Goal: Information Seeking & Learning: Get advice/opinions

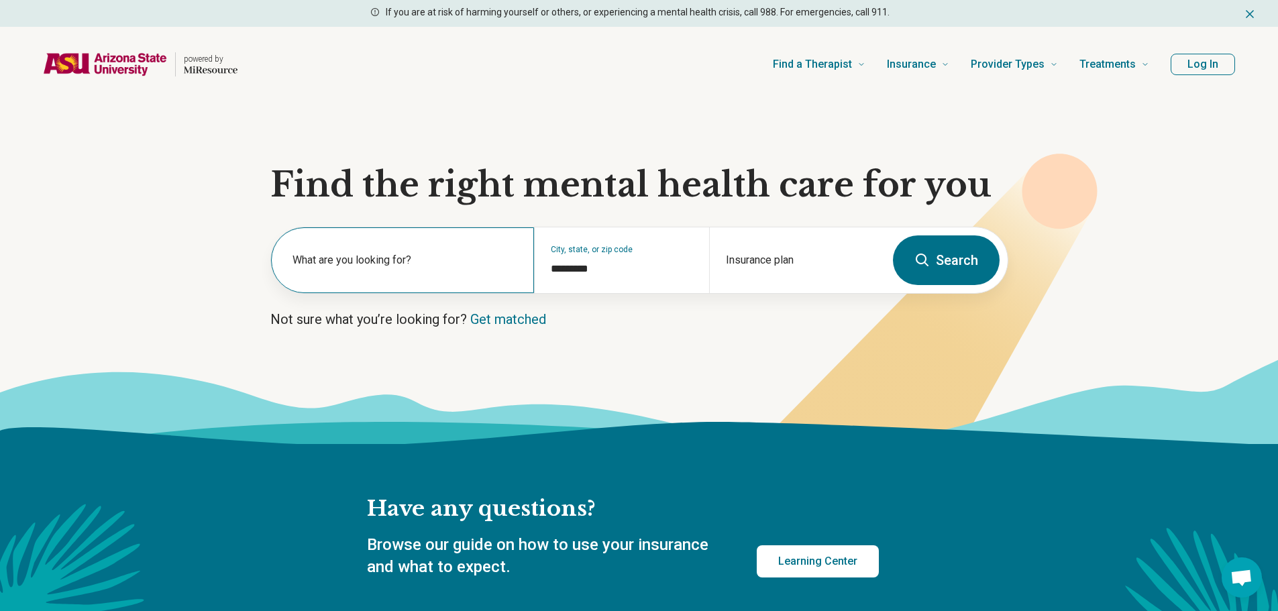
click at [427, 260] on label "What are you looking for?" at bounding box center [404, 260] width 225 height 16
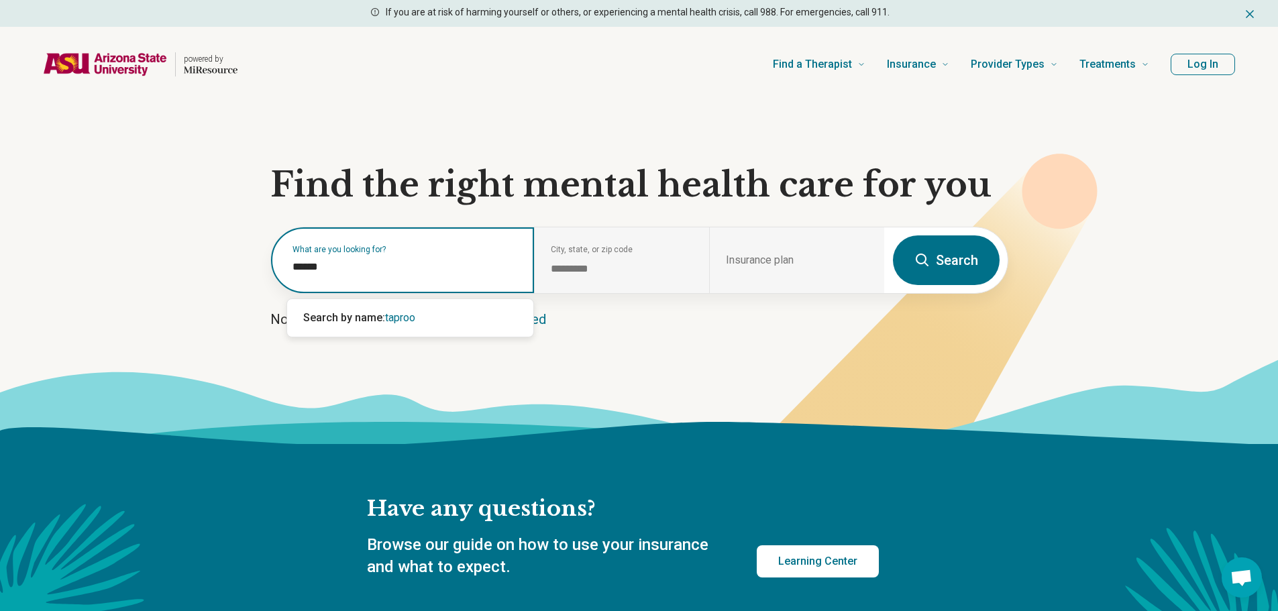
type input "*******"
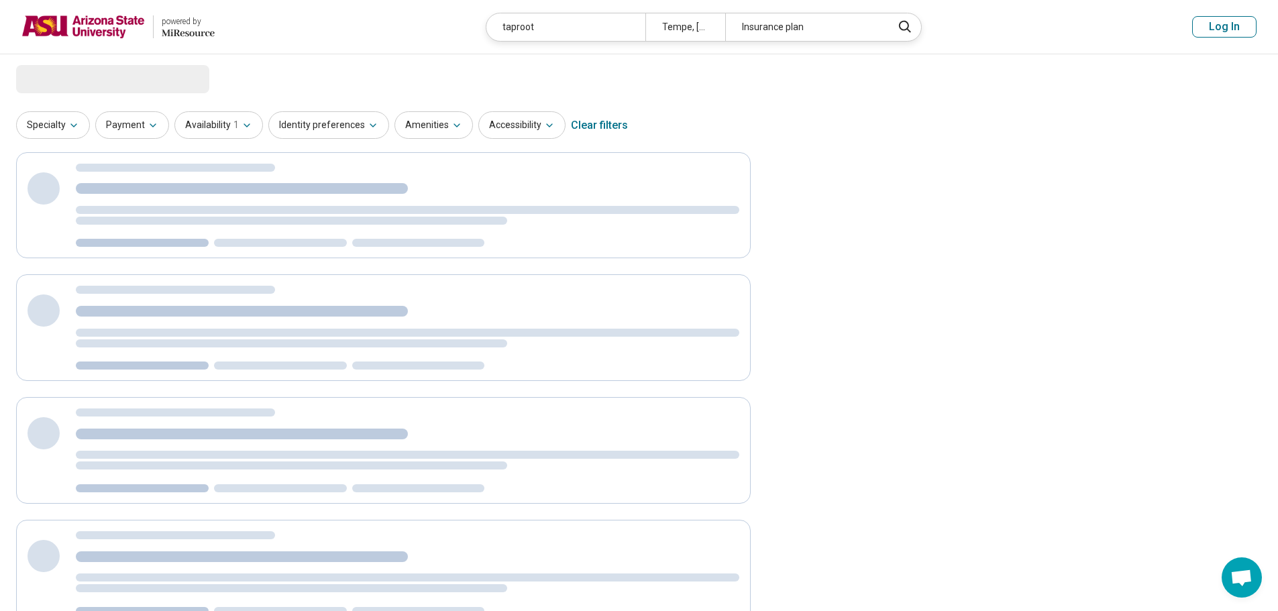
select select "***"
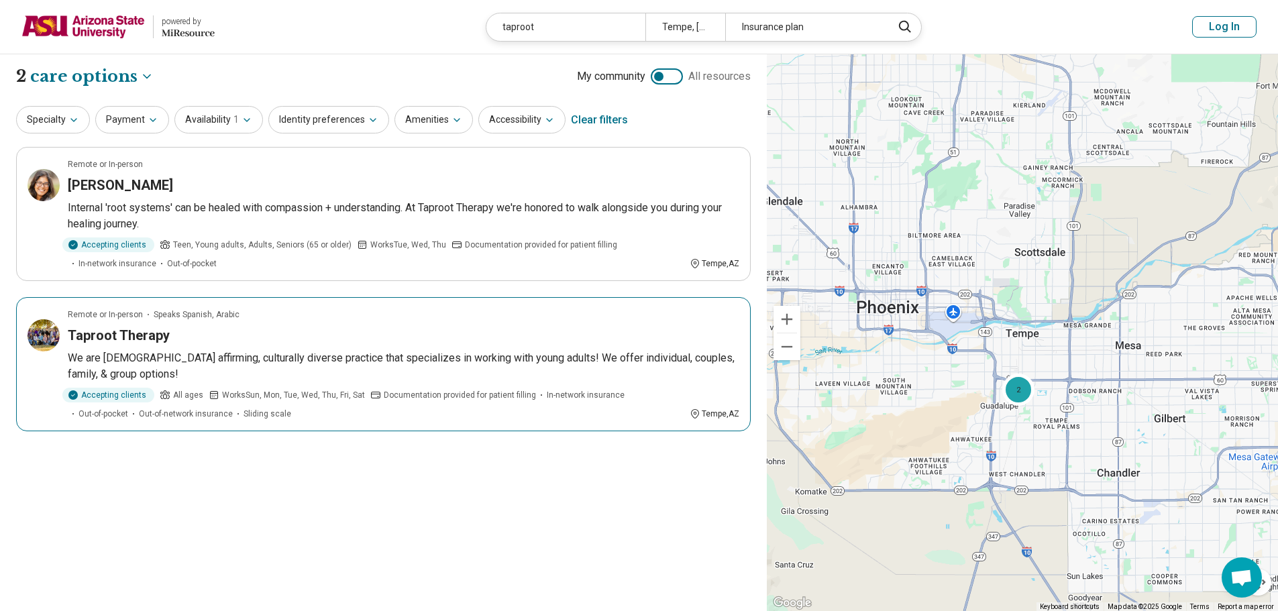
click at [32, 329] on img at bounding box center [44, 335] width 32 height 32
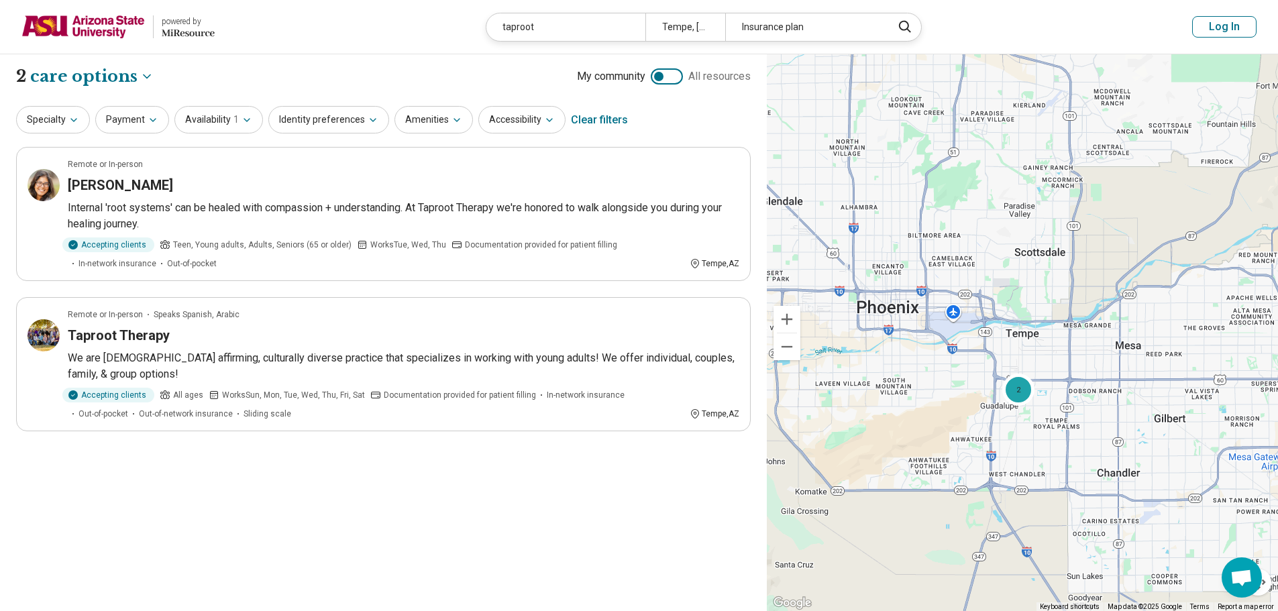
click at [85, 28] on img at bounding box center [82, 27] width 123 height 32
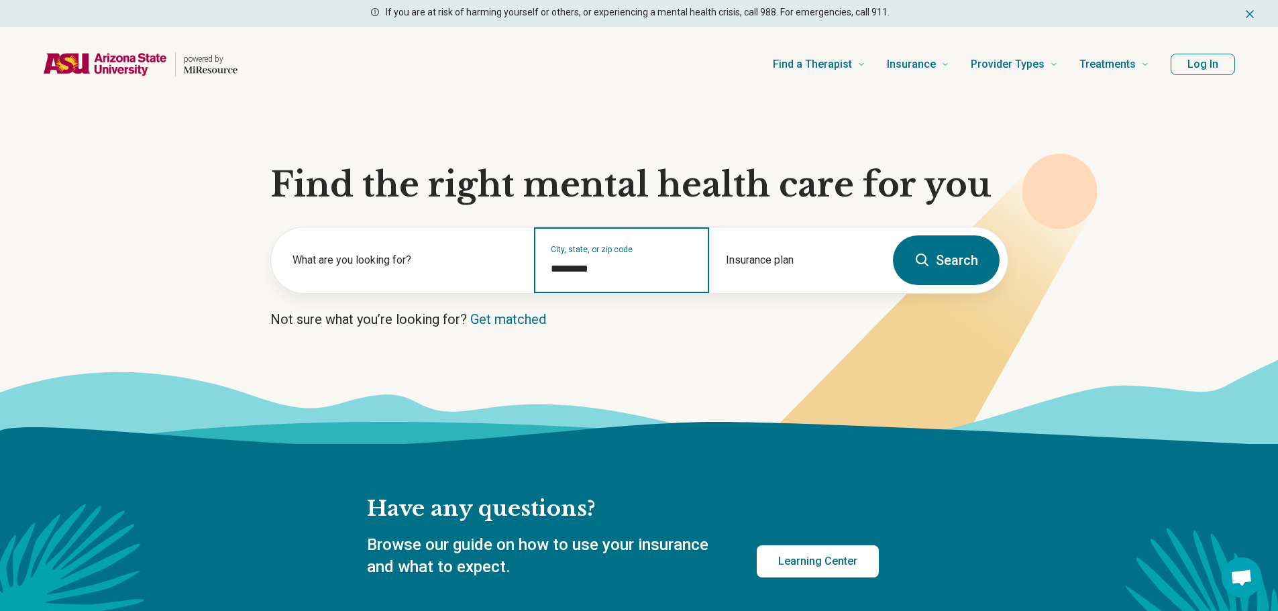
click at [596, 270] on input "*********" at bounding box center [622, 269] width 142 height 16
click at [934, 247] on button "Search" at bounding box center [946, 260] width 107 height 50
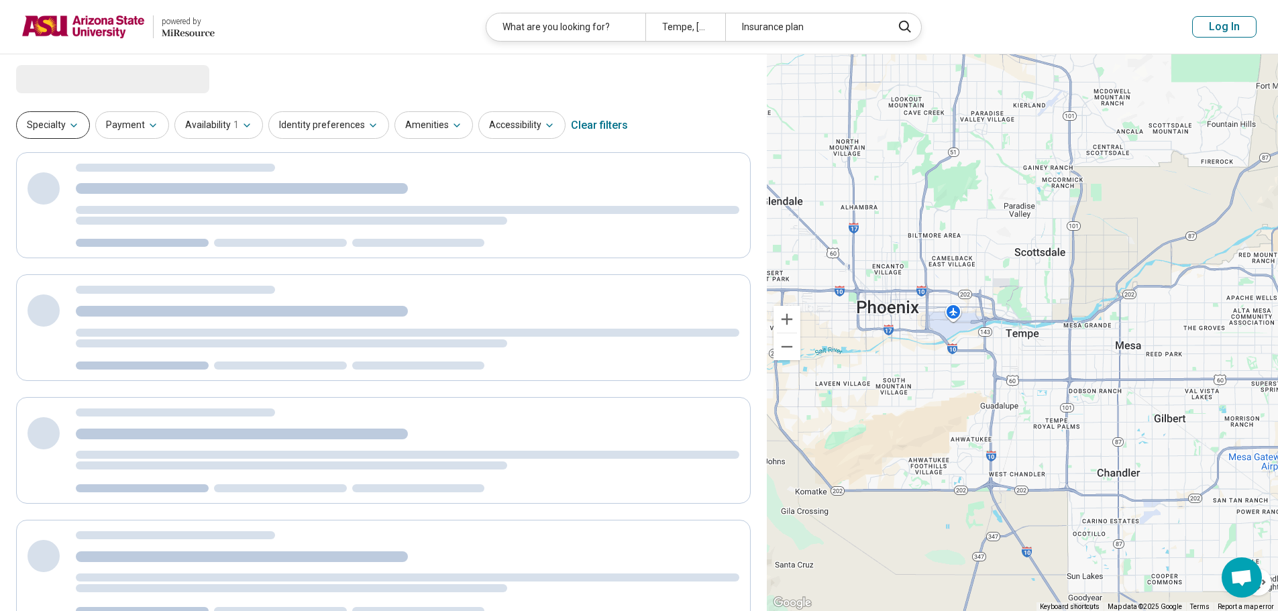
select select "***"
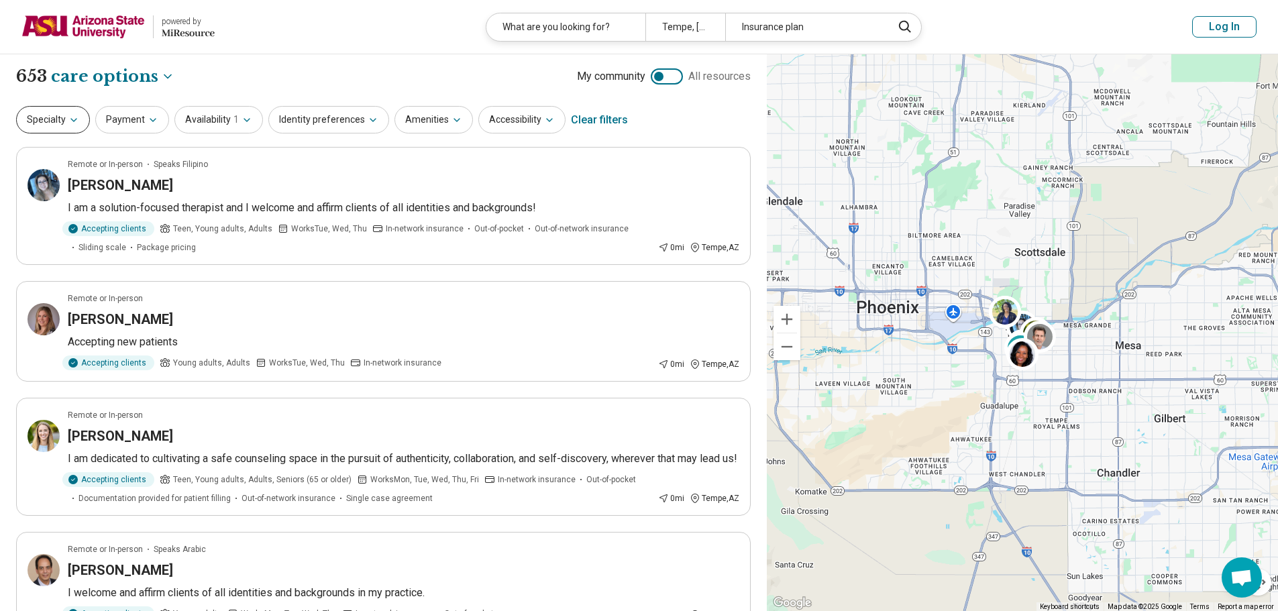
click at [41, 122] on button "Specialty" at bounding box center [53, 120] width 74 height 28
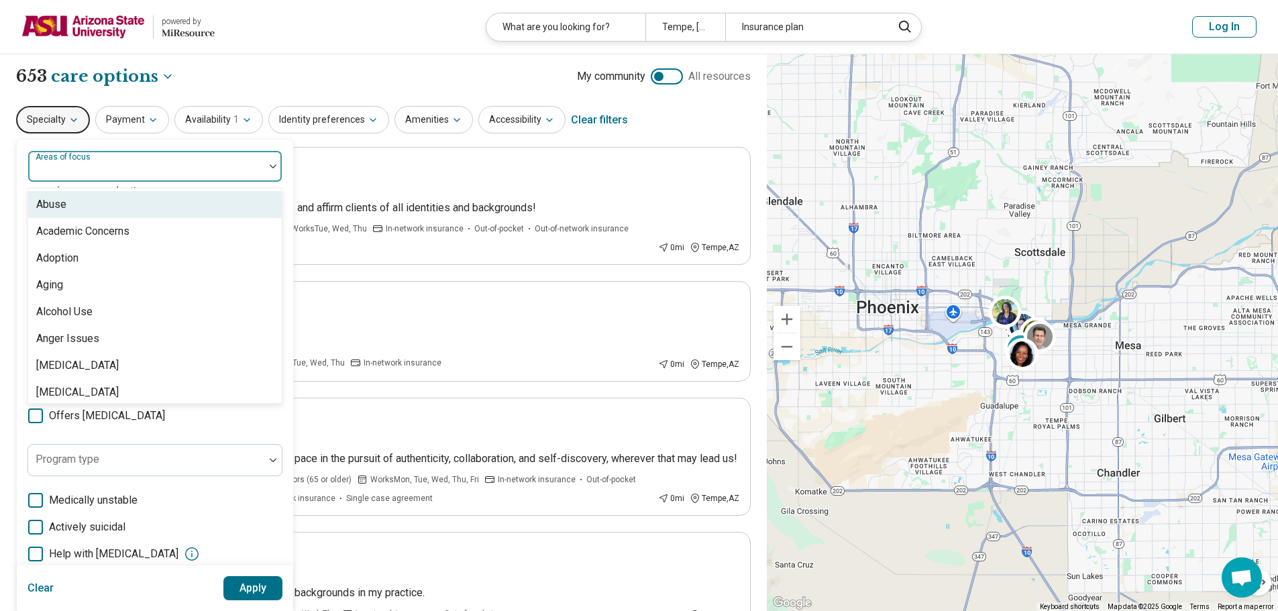
click at [83, 162] on label "Areas of focus" at bounding box center [65, 156] width 58 height 9
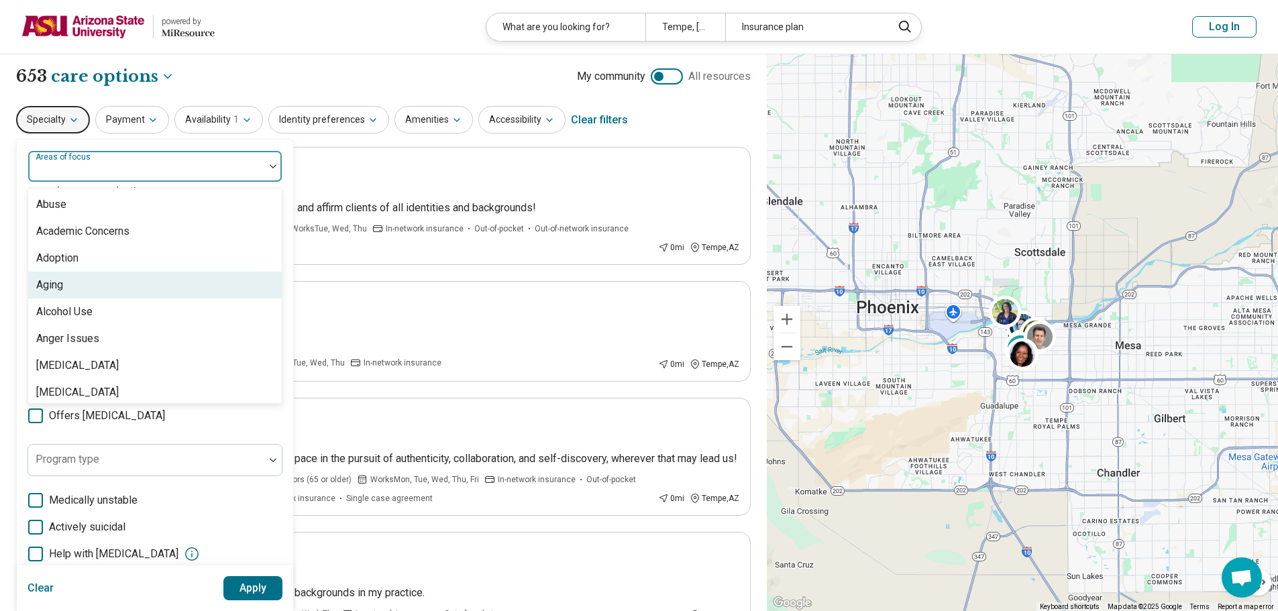
scroll to position [134, 0]
click at [95, 285] on div "Anxiety" at bounding box center [155, 285] width 254 height 27
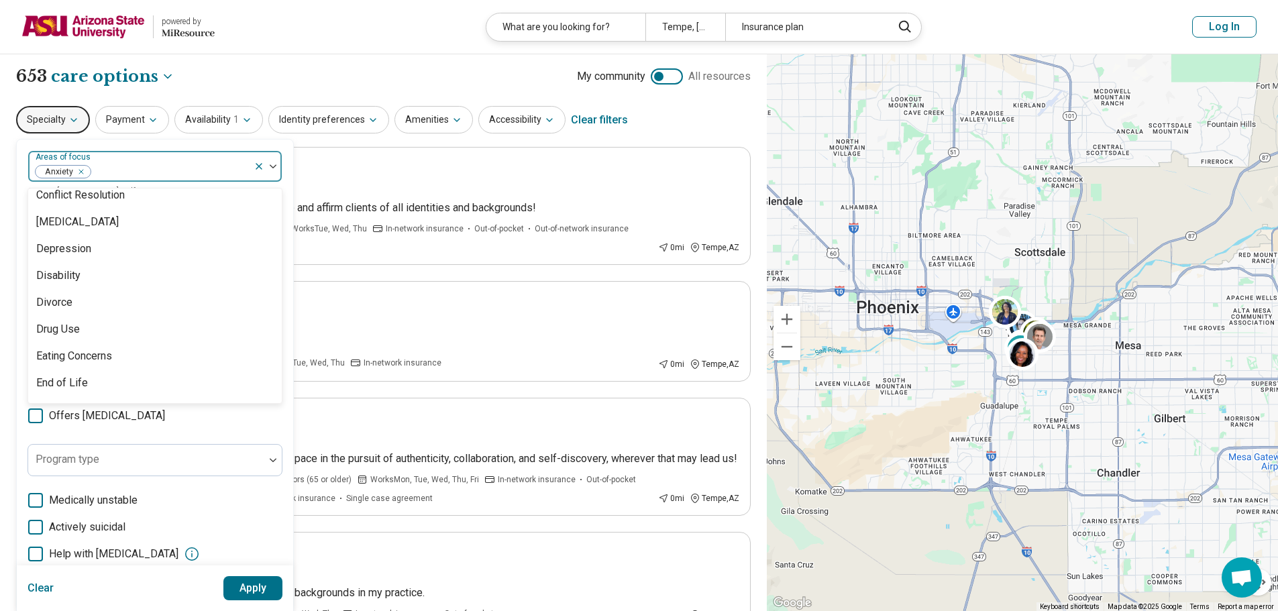
scroll to position [738, 0]
click at [95, 248] on div "Depression" at bounding box center [155, 244] width 254 height 27
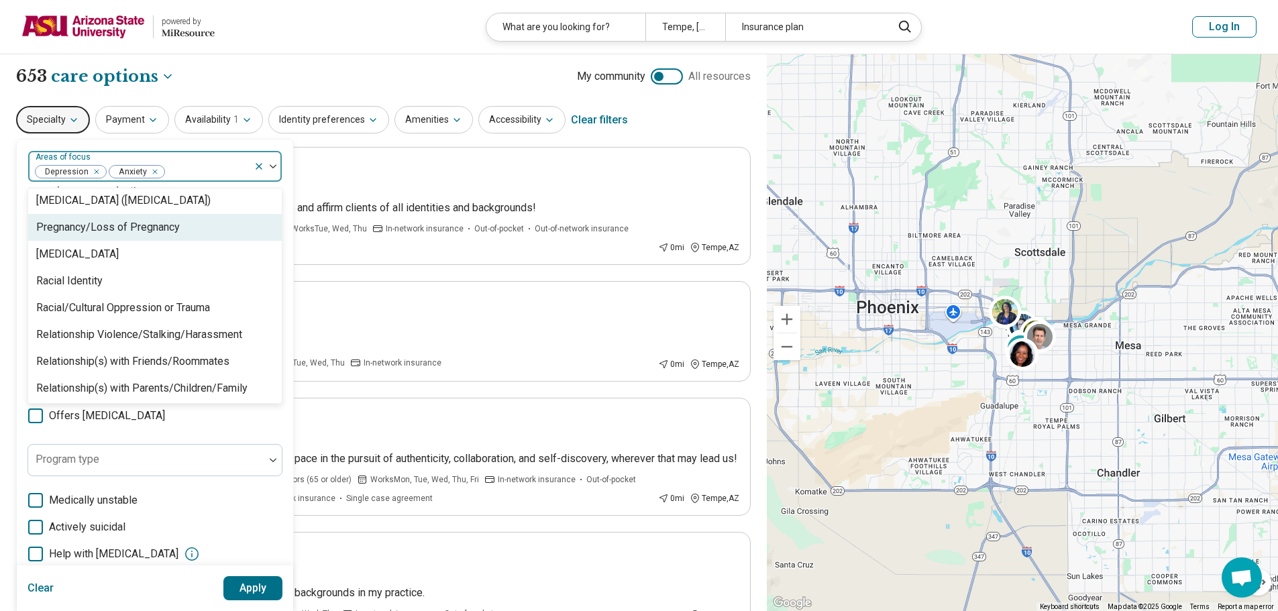
scroll to position [1945, 0]
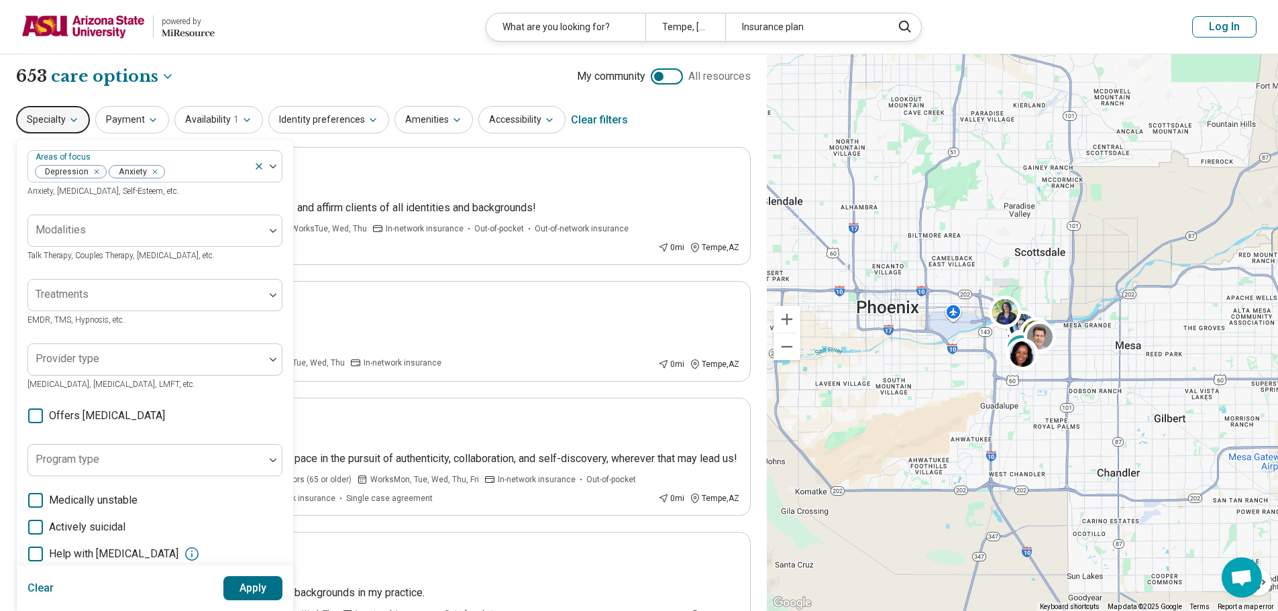
click at [272, 579] on button "Apply" at bounding box center [253, 588] width 60 height 24
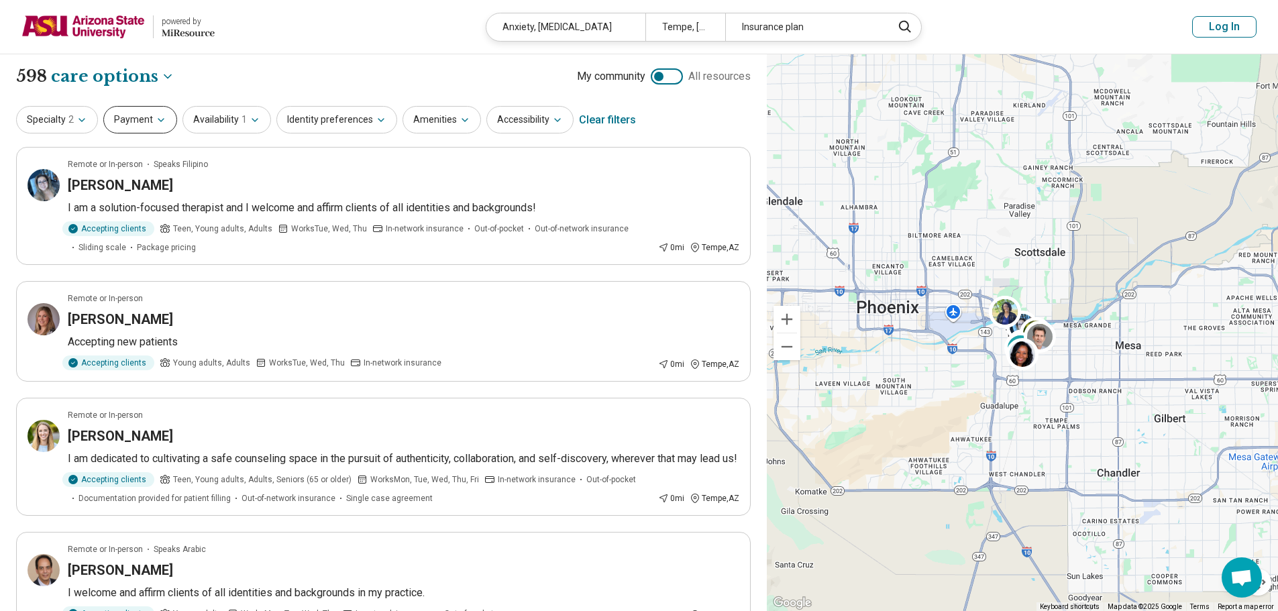
click at [117, 120] on button "Payment" at bounding box center [140, 120] width 74 height 28
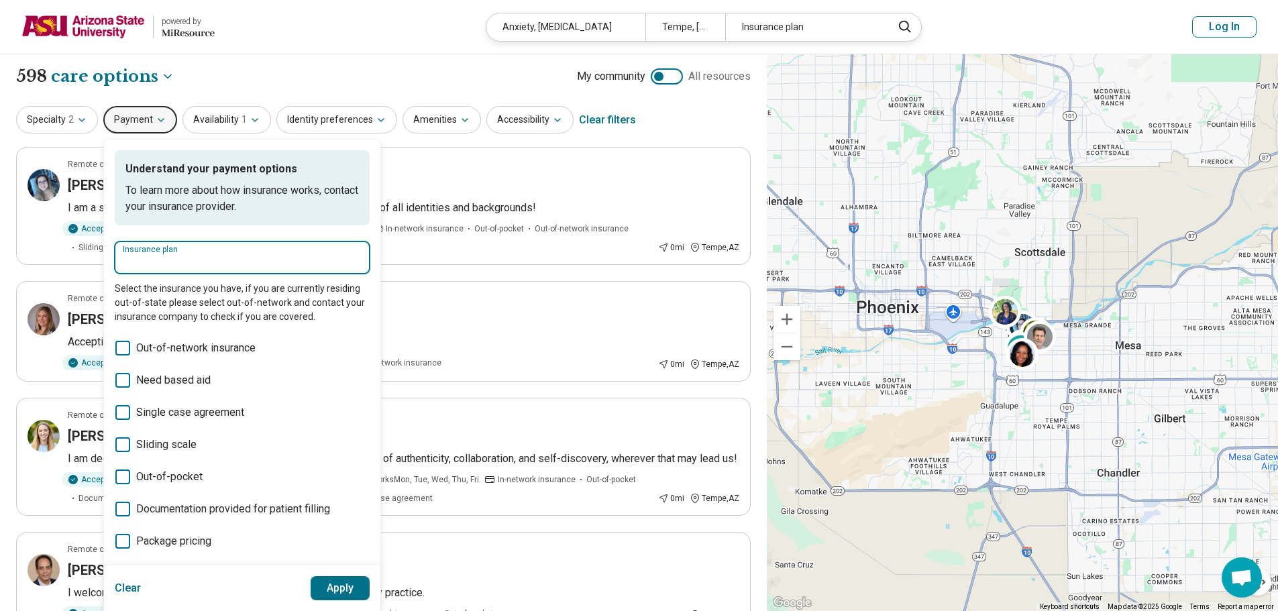
click at [179, 267] on input "Insurance plan" at bounding box center [242, 262] width 239 height 16
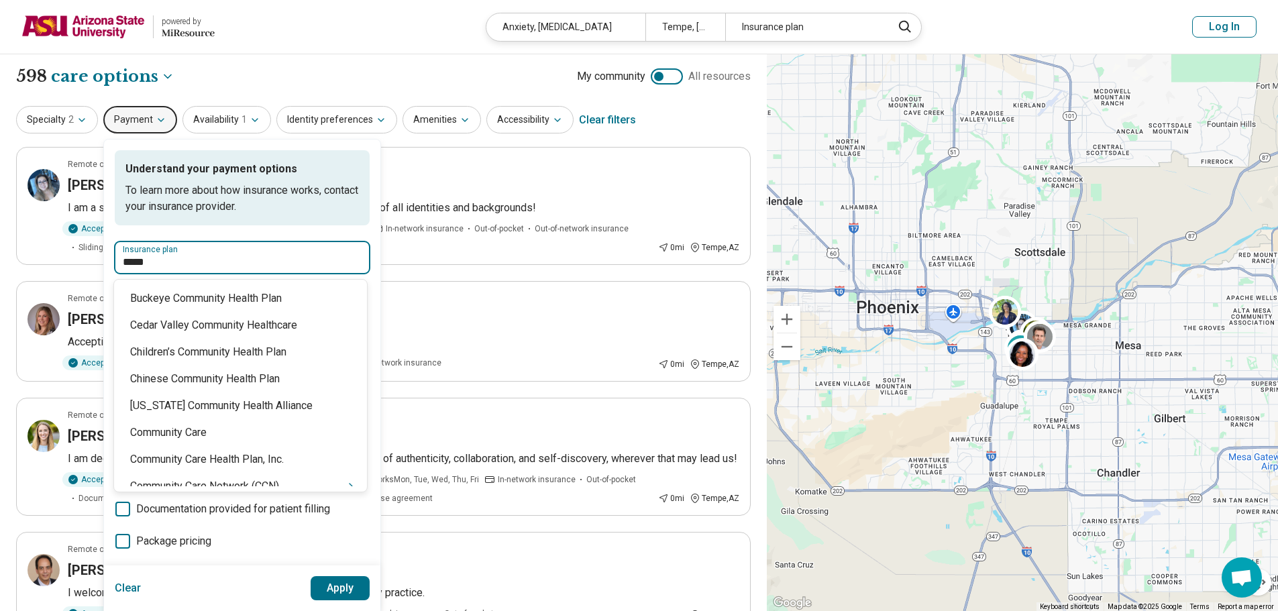
type input "******"
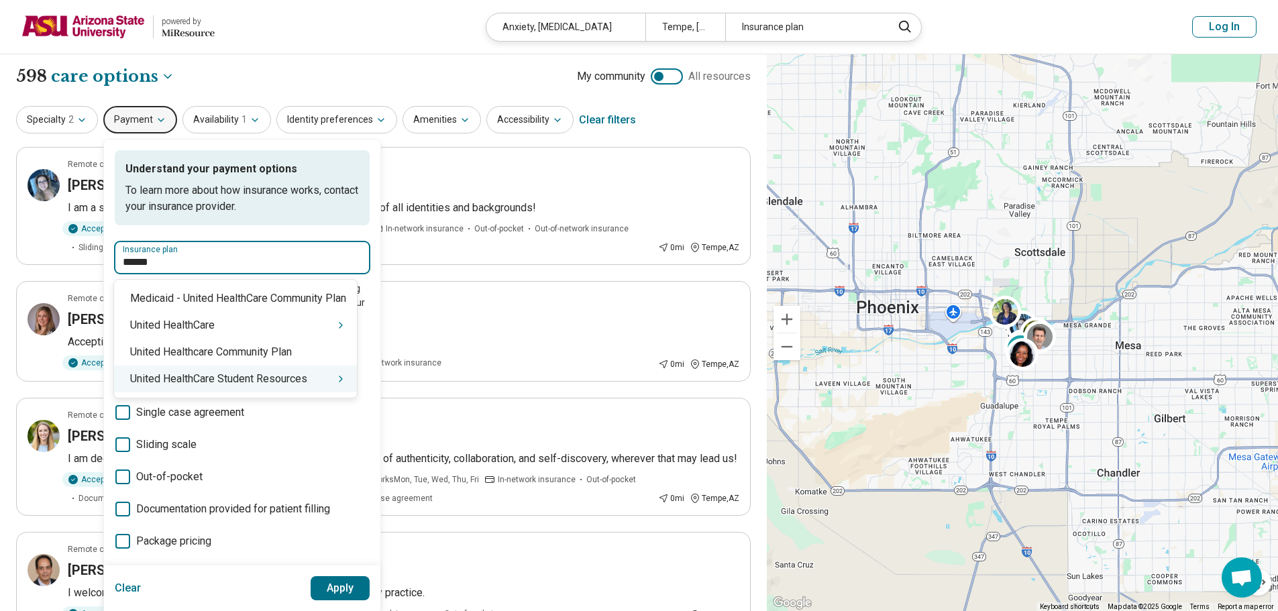
click at [227, 378] on div "United HealthCare Student Resources" at bounding box center [235, 379] width 243 height 27
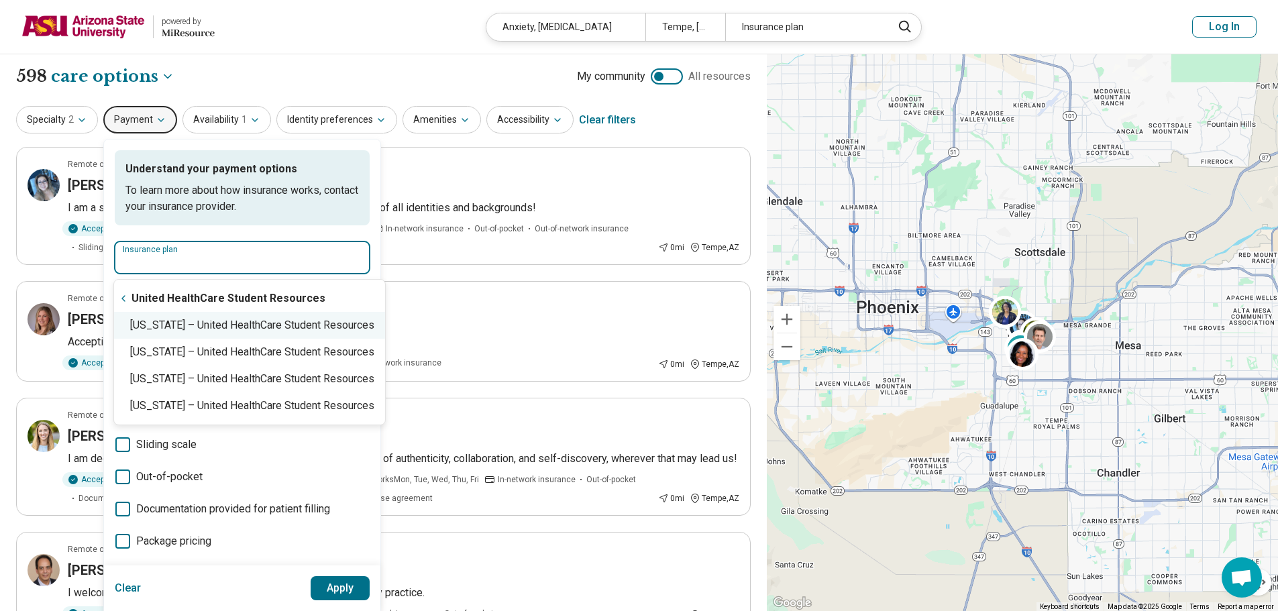
click at [218, 329] on div "Arizona – United HealthCare Student Resources" at bounding box center [249, 325] width 271 height 27
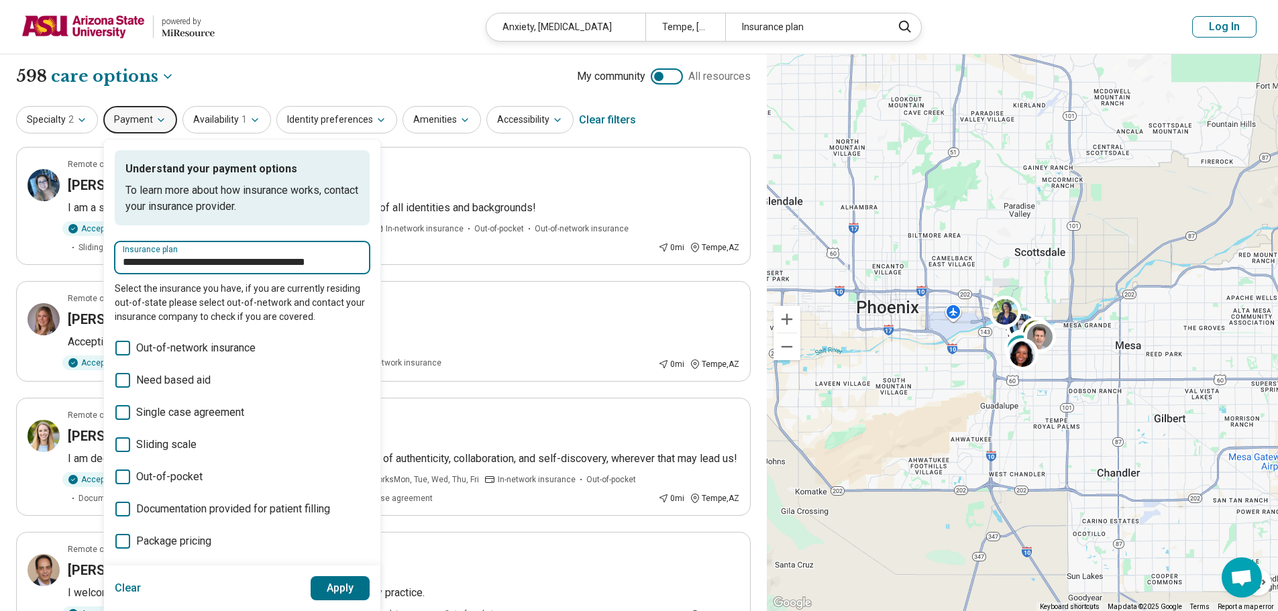
type input "**********"
click at [331, 585] on button "Apply" at bounding box center [341, 588] width 60 height 24
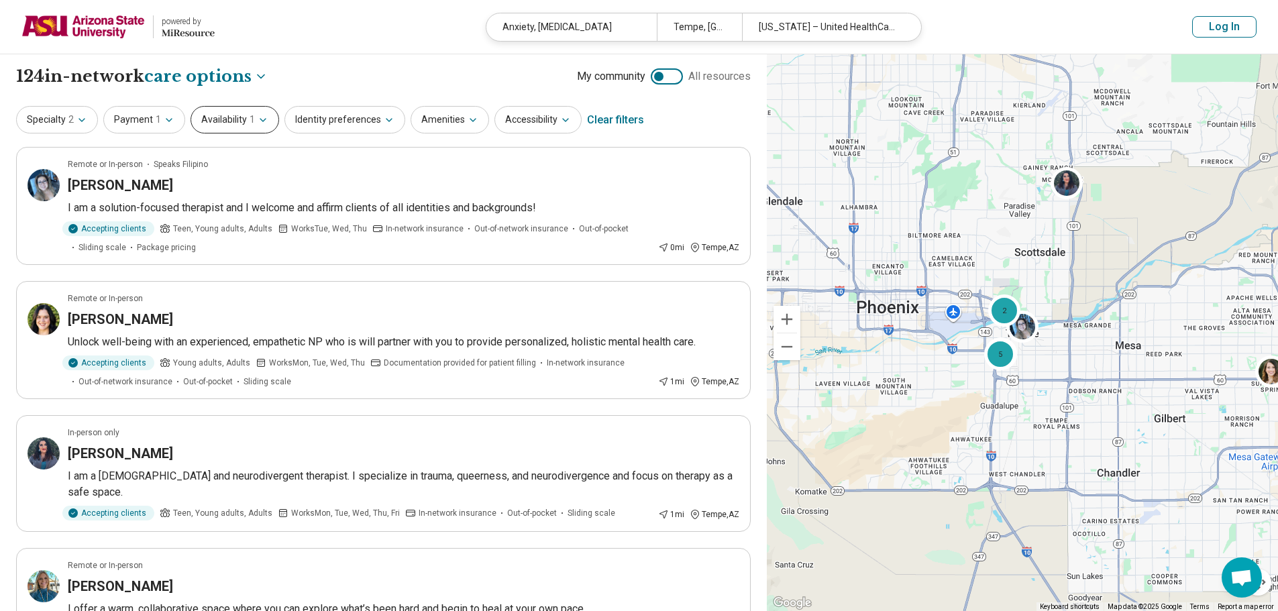
click at [222, 112] on button "Availability 1" at bounding box center [235, 120] width 89 height 28
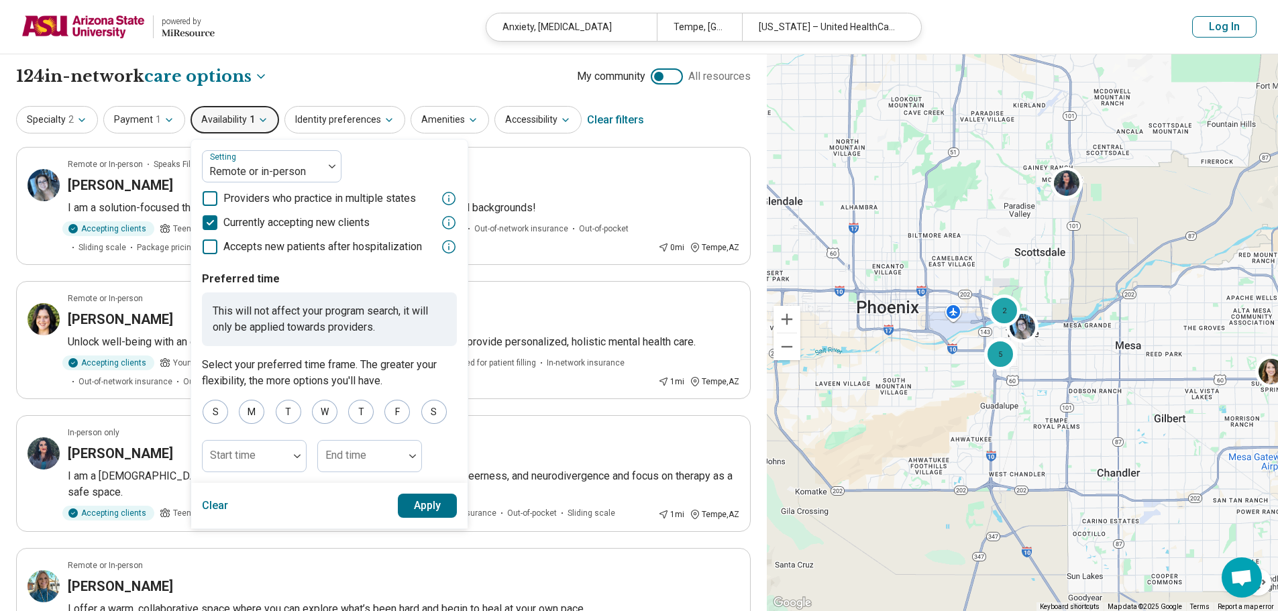
click at [376, 47] on header "powered by Miresource logo Anxiety, Depression Tempe, AZ Arizona – United Healt…" at bounding box center [639, 27] width 1278 height 54
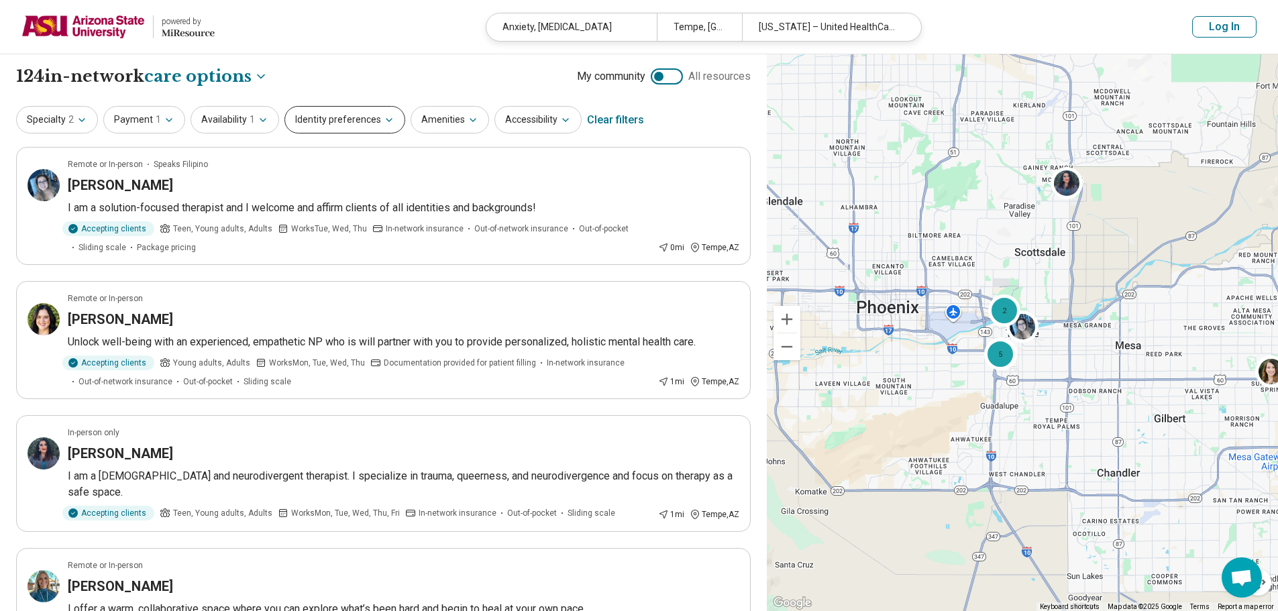
click at [352, 118] on button "Identity preferences" at bounding box center [344, 120] width 121 height 28
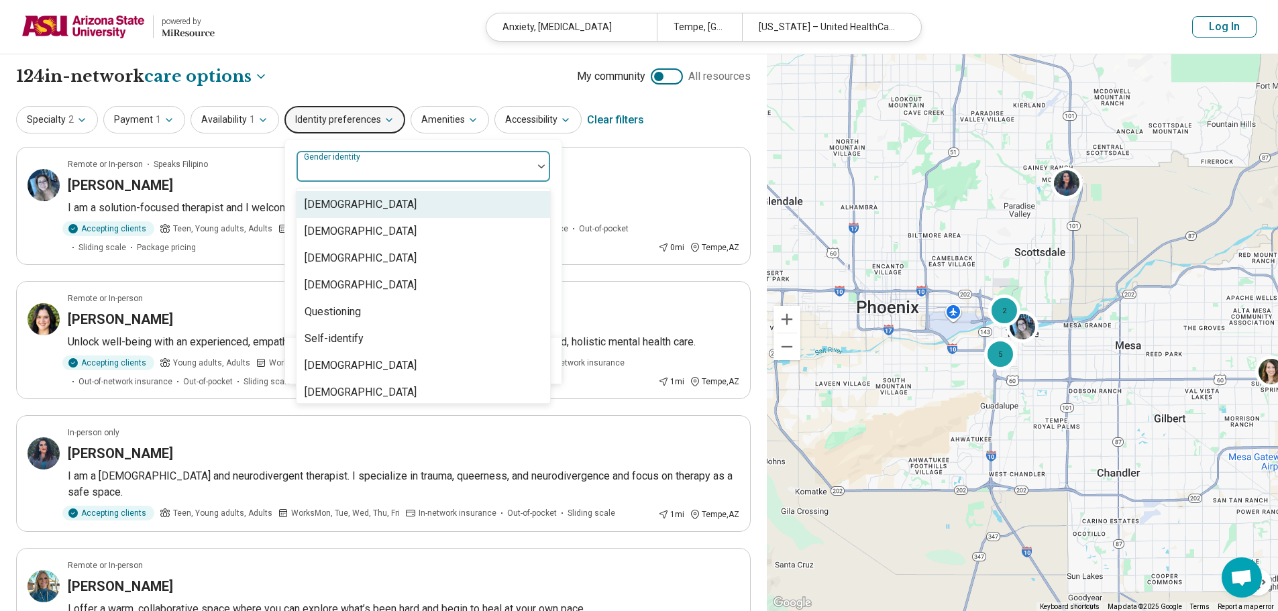
click at [378, 158] on div at bounding box center [415, 167] width 236 height 30
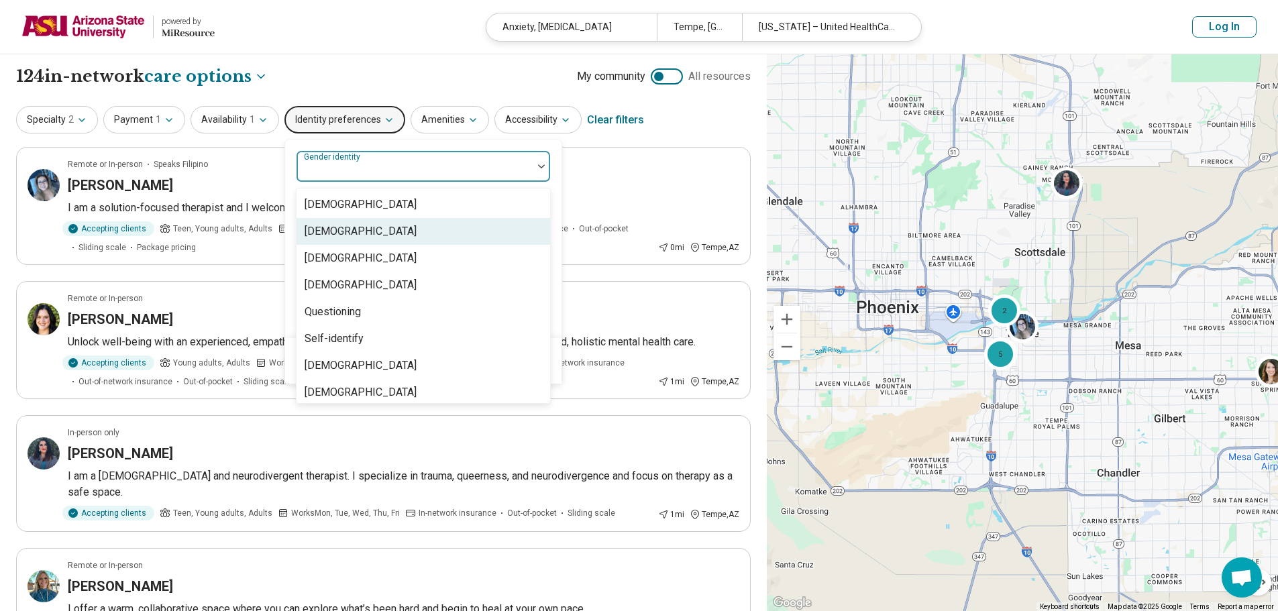
click at [417, 234] on div "Cisgender Woman" at bounding box center [424, 231] width 254 height 27
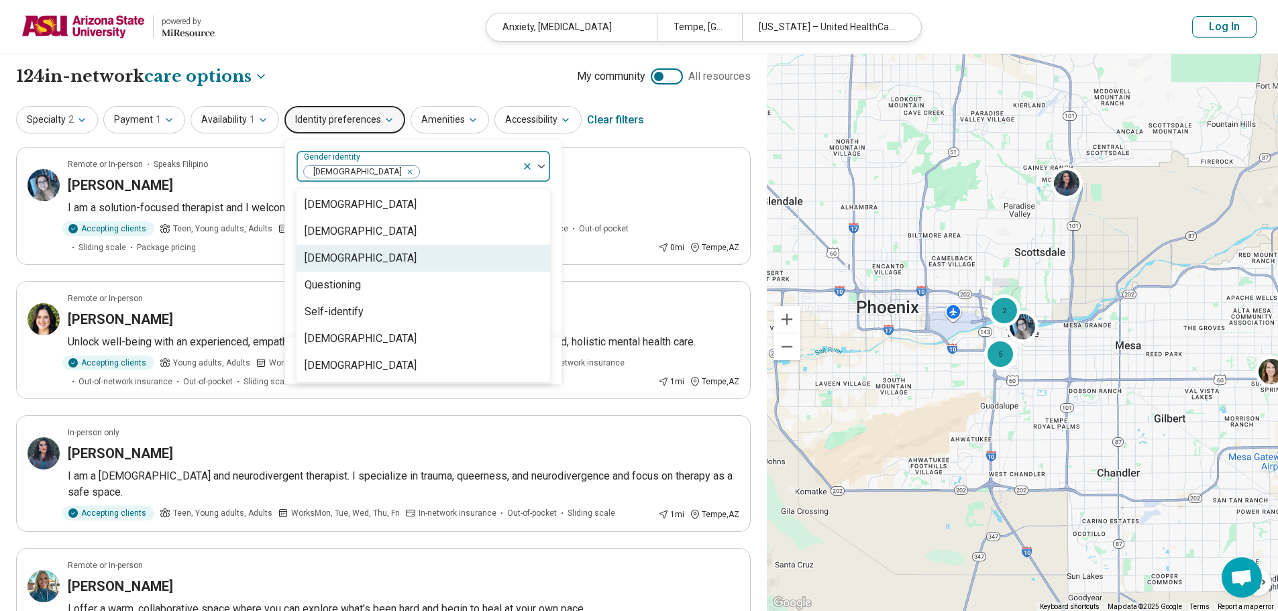
click at [551, 250] on div "option Cisgender Woman, selected. 7 results available. Use Up and Down to choos…" at bounding box center [423, 239] width 276 height 199
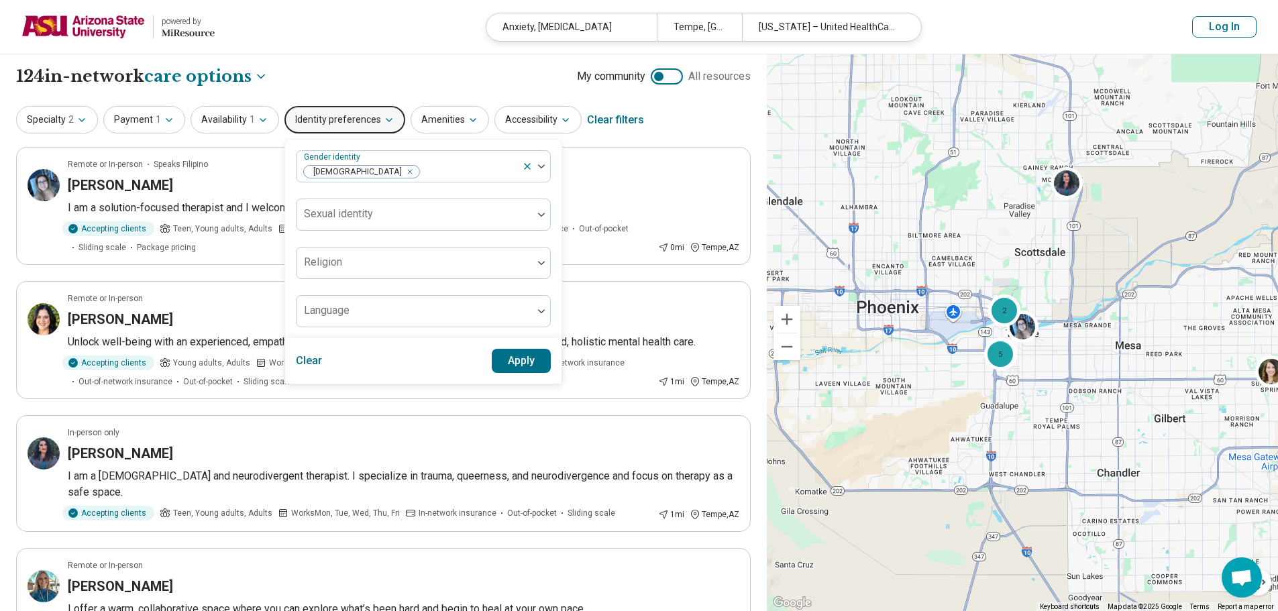
click at [524, 355] on button "Apply" at bounding box center [522, 361] width 60 height 24
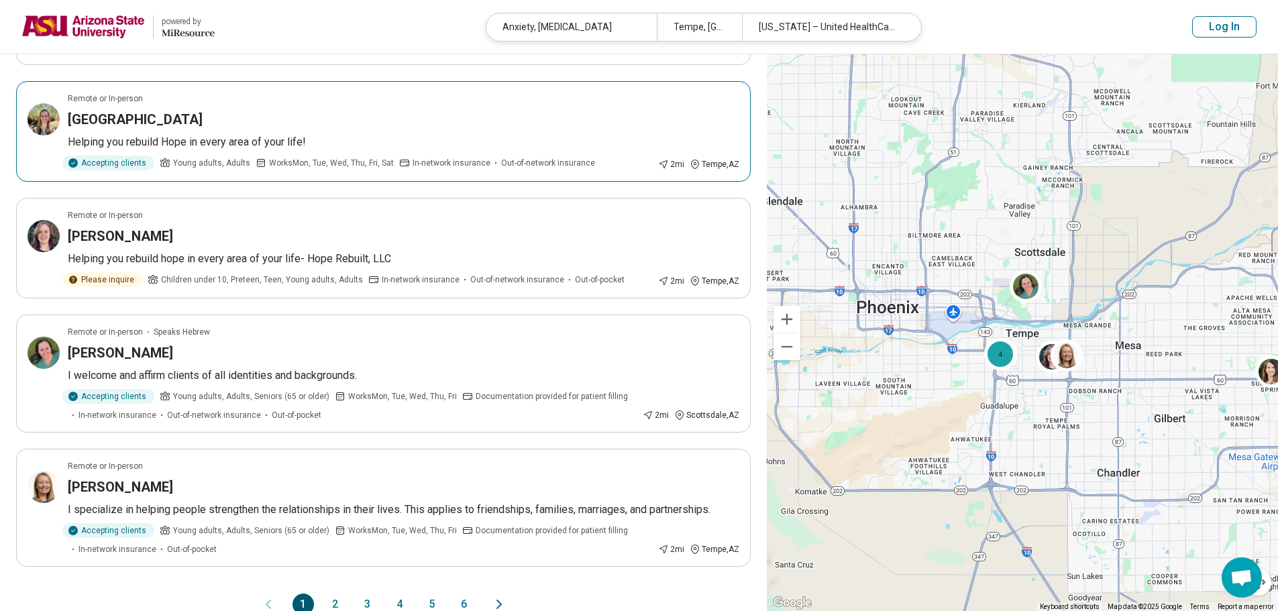
scroll to position [872, 0]
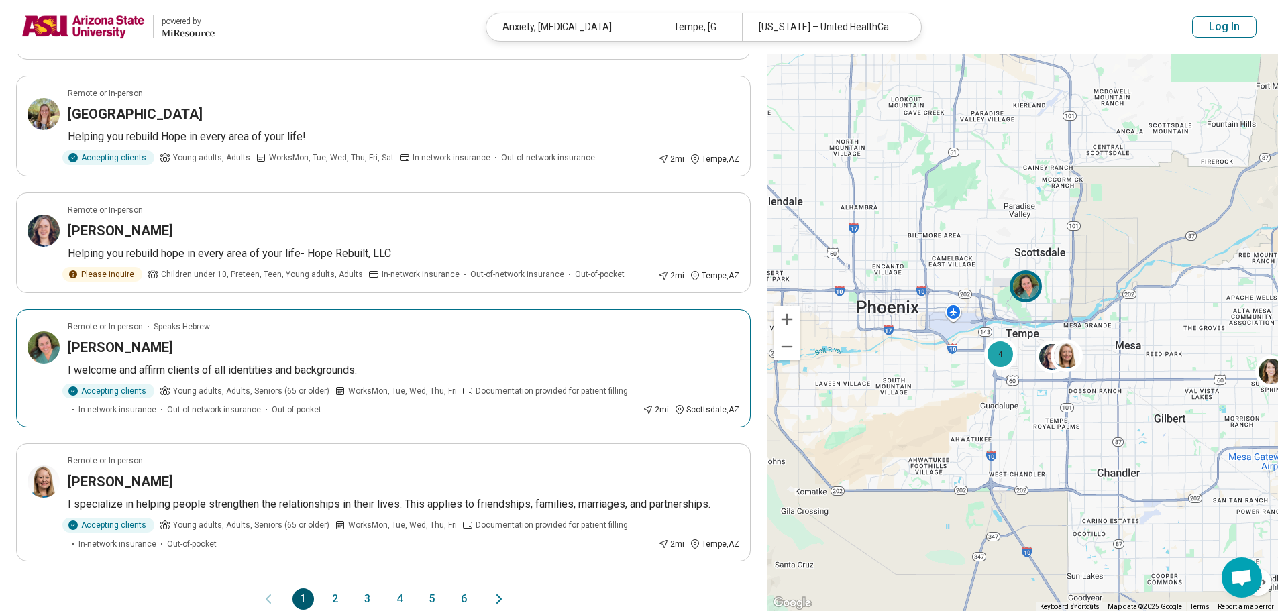
click at [30, 331] on img at bounding box center [44, 347] width 32 height 32
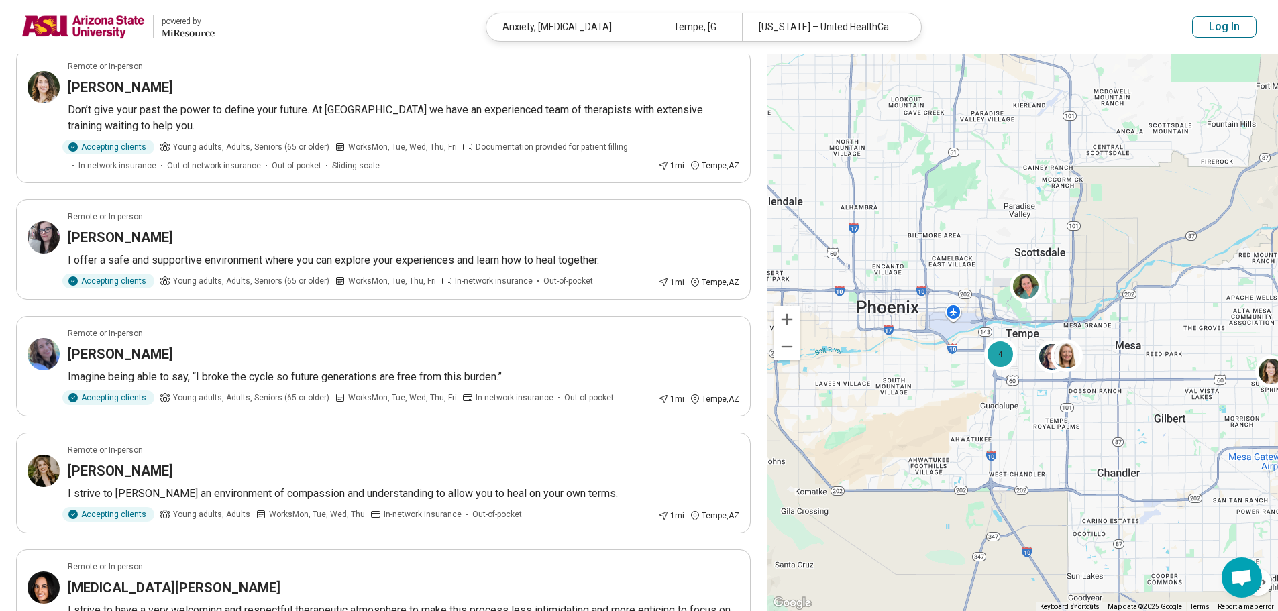
scroll to position [0, 0]
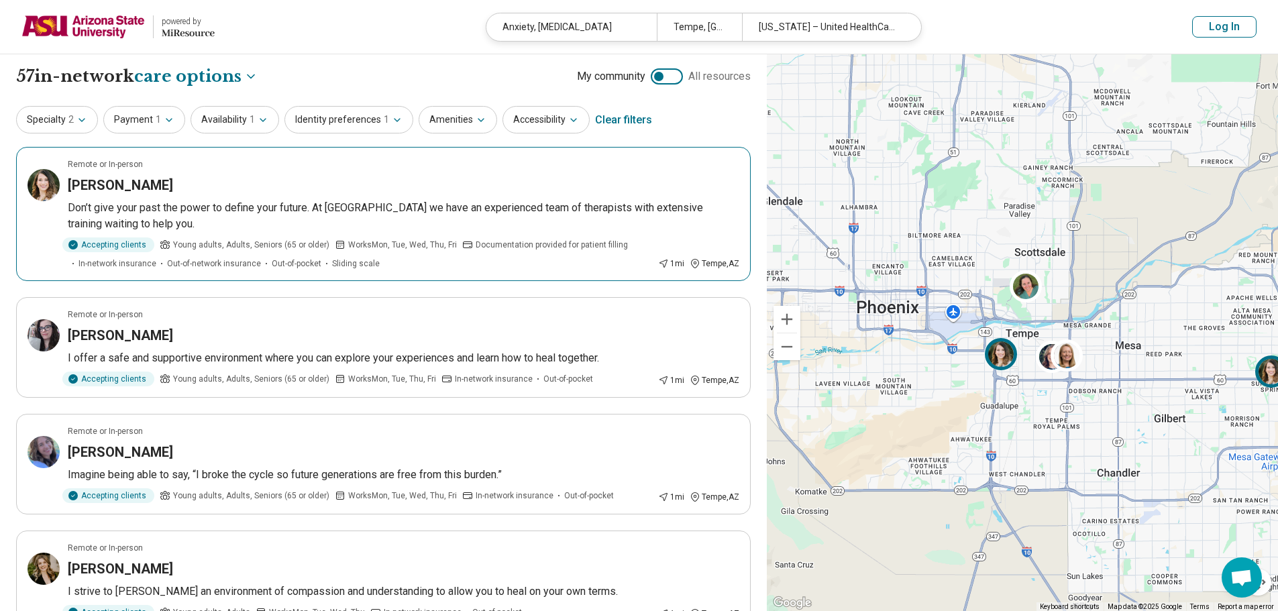
click at [28, 193] on article "Remote or In-person Katherine Kandaris-Weiner Don’t give your past the power to…" at bounding box center [383, 214] width 735 height 134
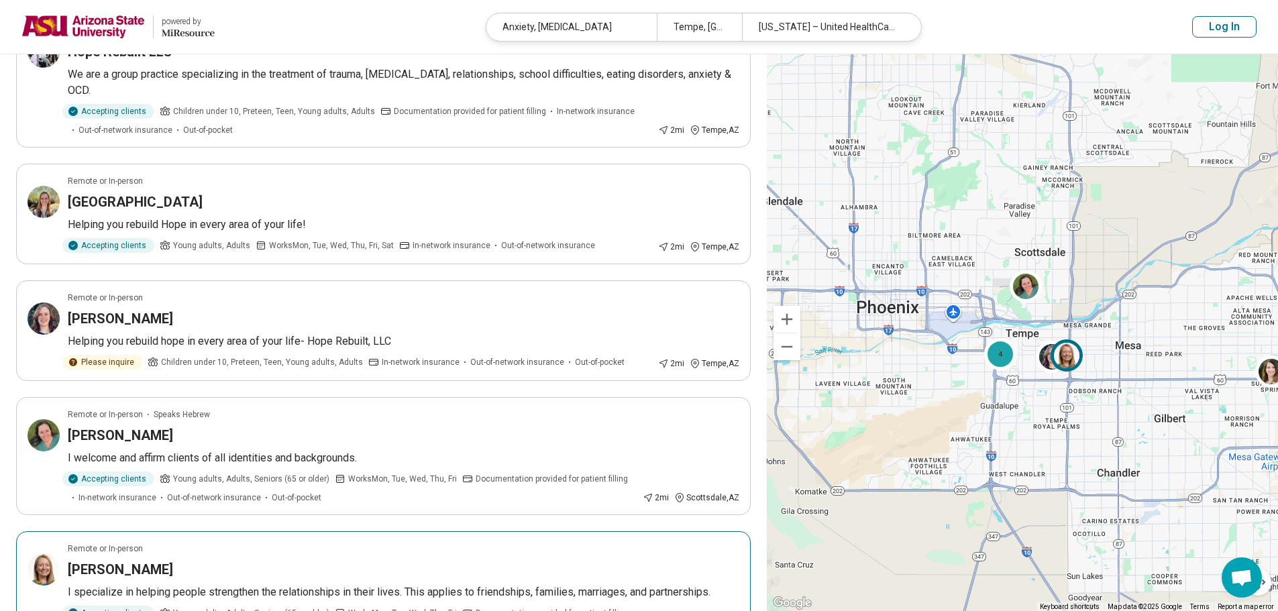
scroll to position [872, 0]
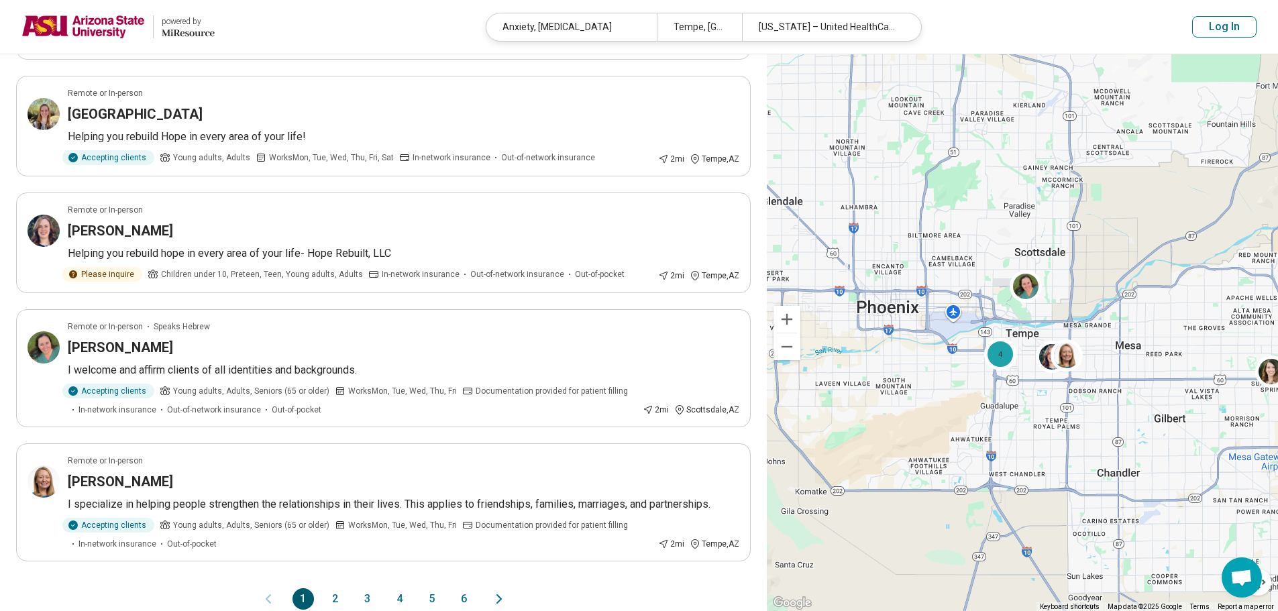
click at [340, 588] on button "2" at bounding box center [335, 598] width 21 height 21
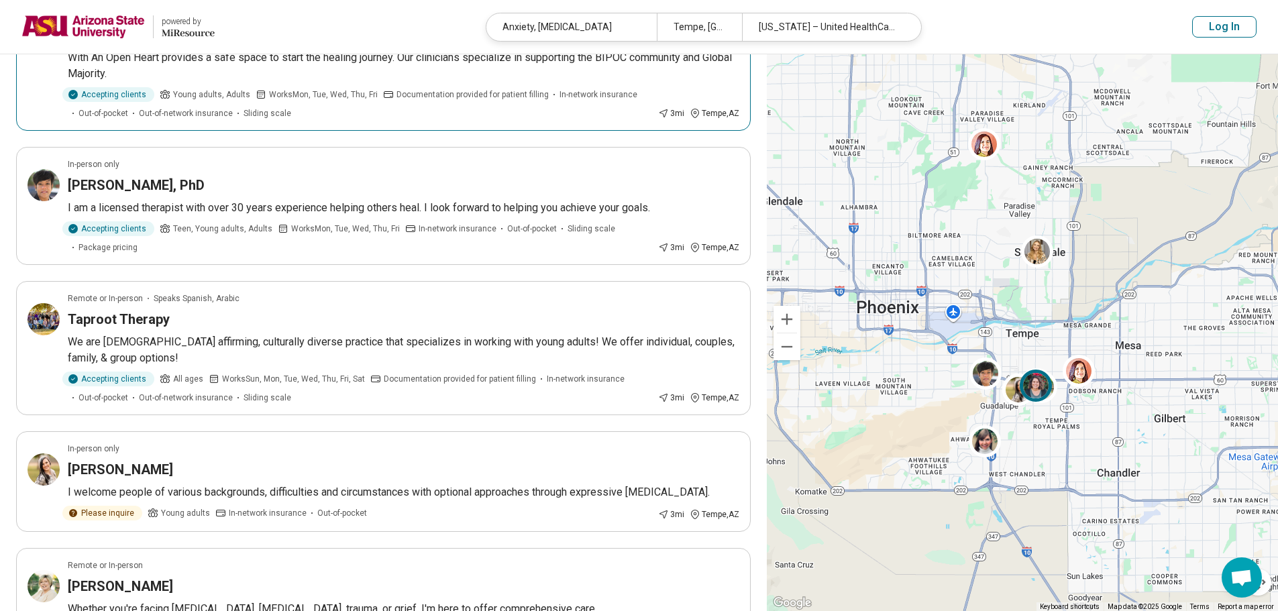
scroll to position [403, 0]
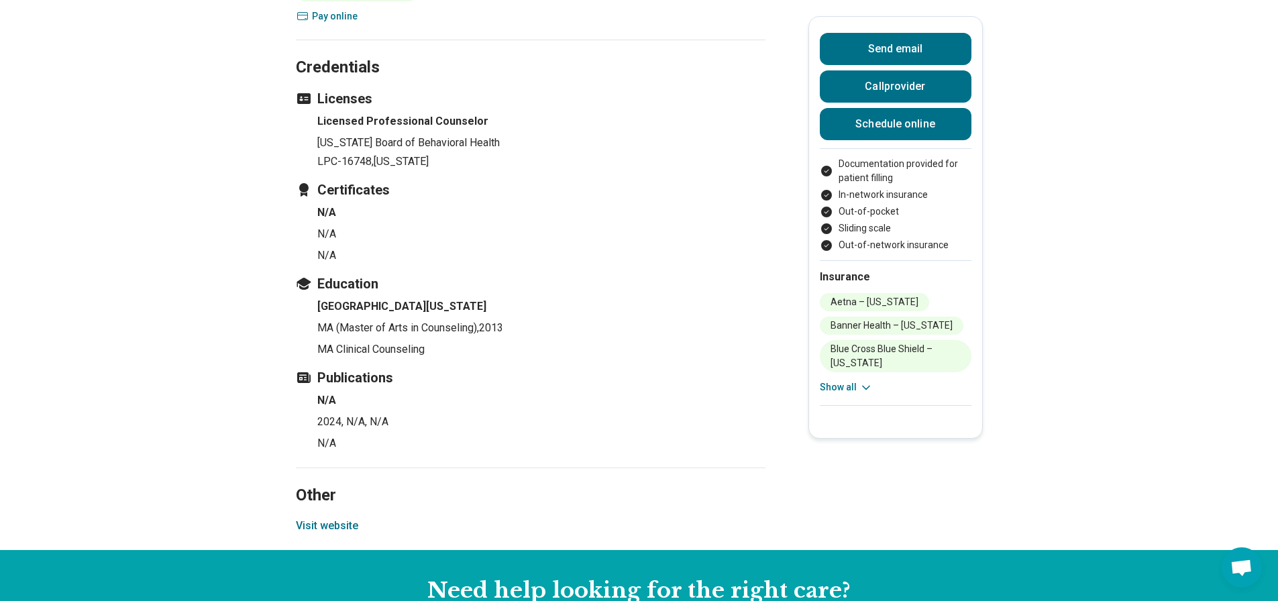
scroll to position [2214, 0]
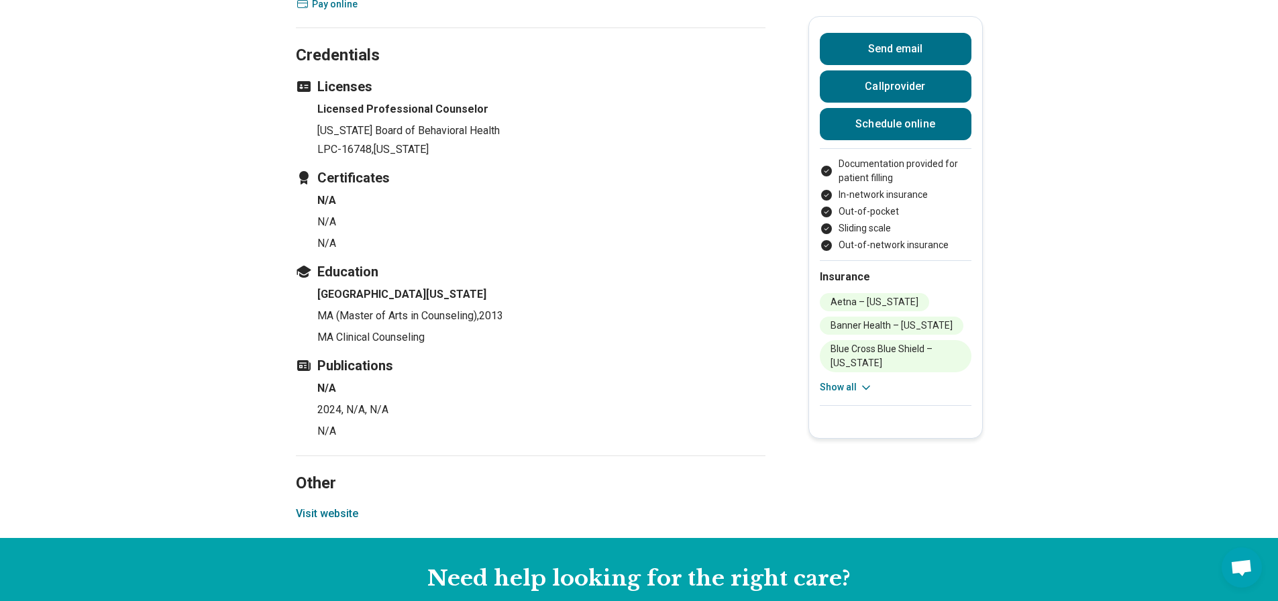
click at [336, 506] on button "Visit website" at bounding box center [327, 514] width 62 height 16
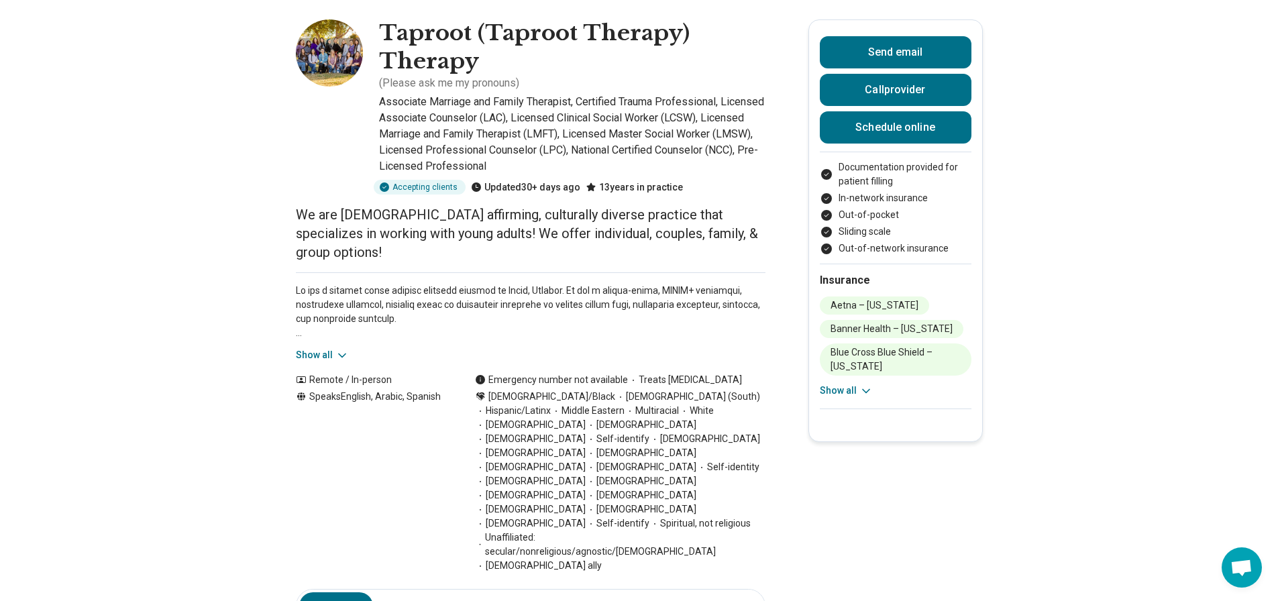
scroll to position [0, 0]
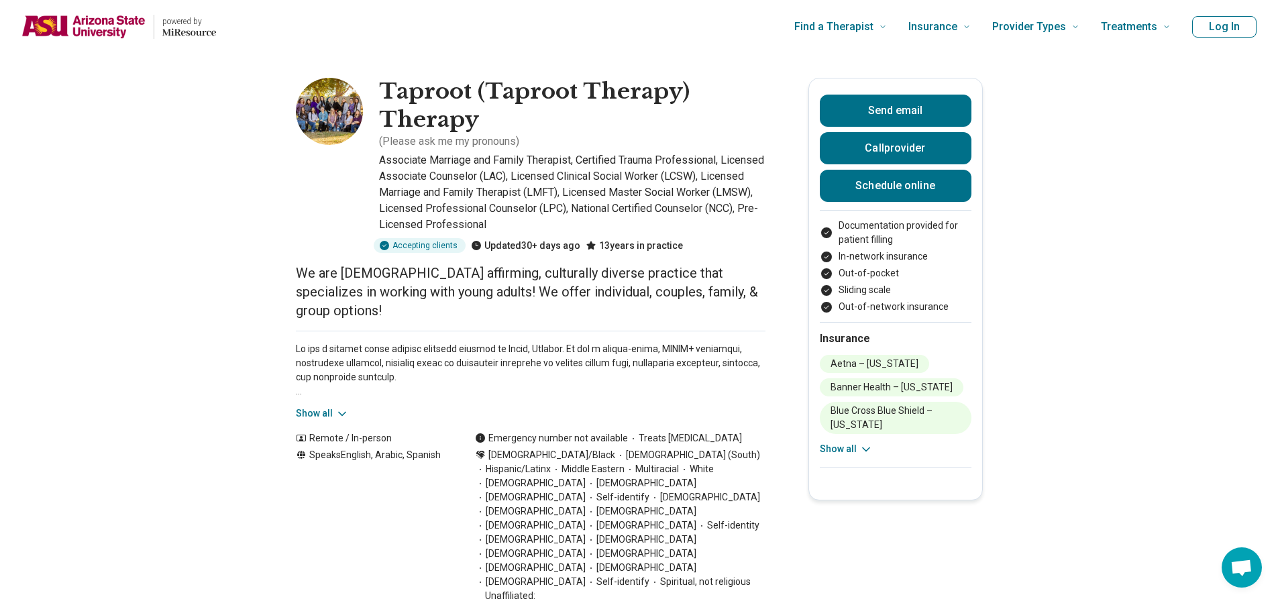
click at [333, 407] on button "Show all" at bounding box center [322, 414] width 53 height 14
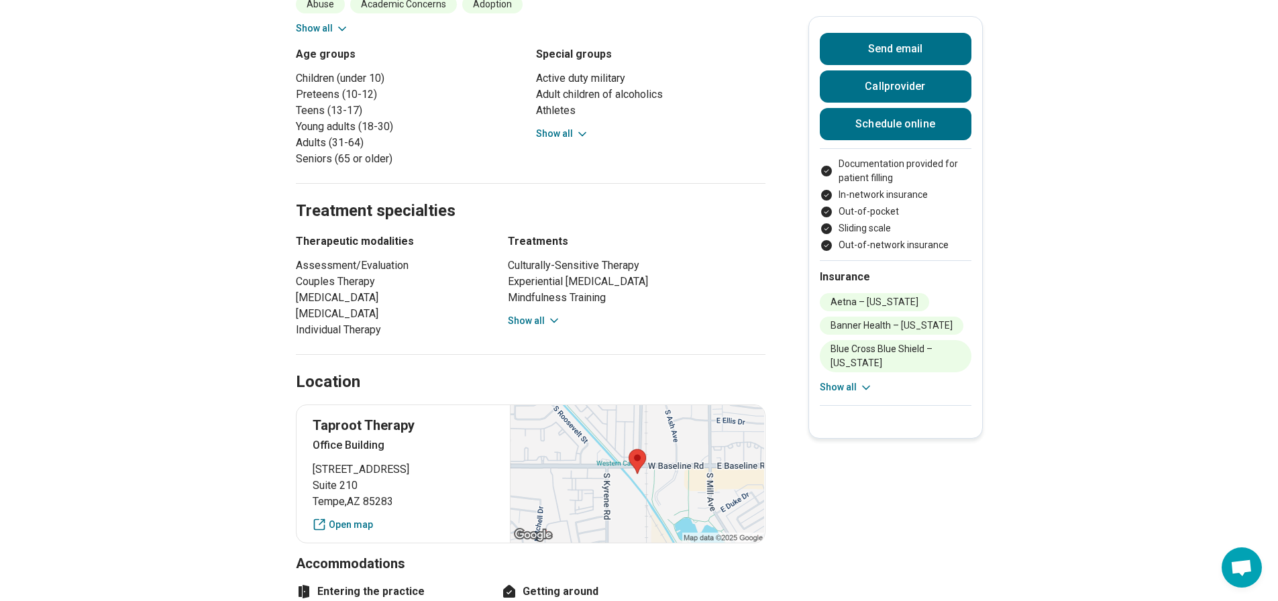
scroll to position [1208, 0]
click at [364, 517] on link "Open map" at bounding box center [404, 524] width 182 height 14
click at [905, 119] on link "Schedule online" at bounding box center [896, 124] width 152 height 32
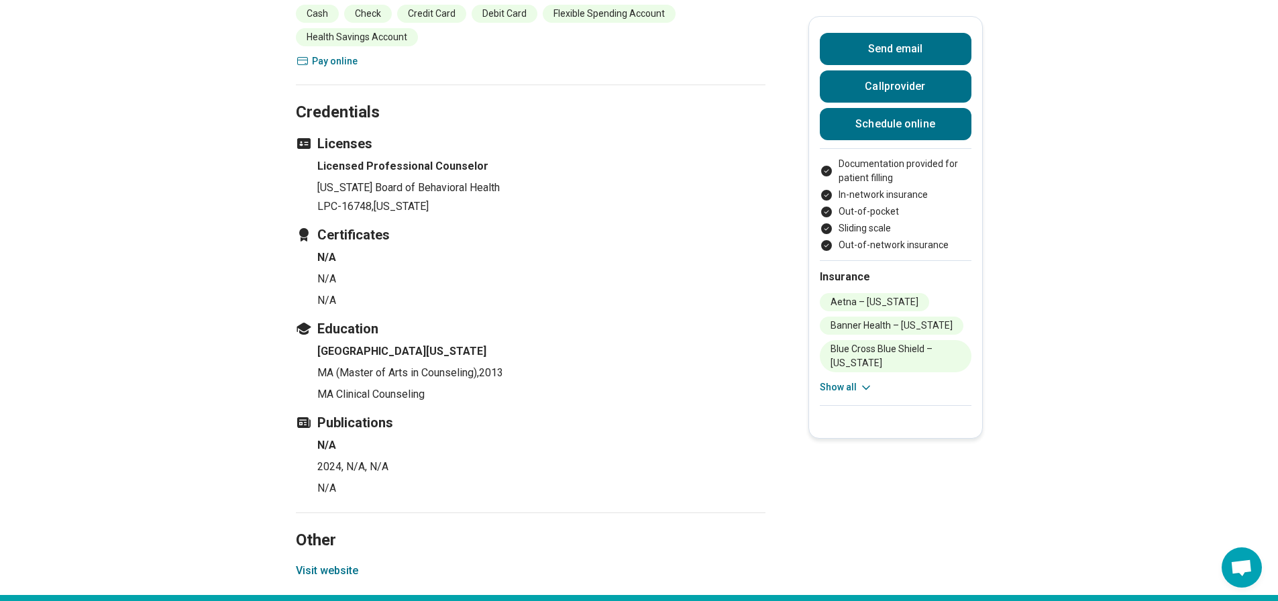
scroll to position [2616, 0]
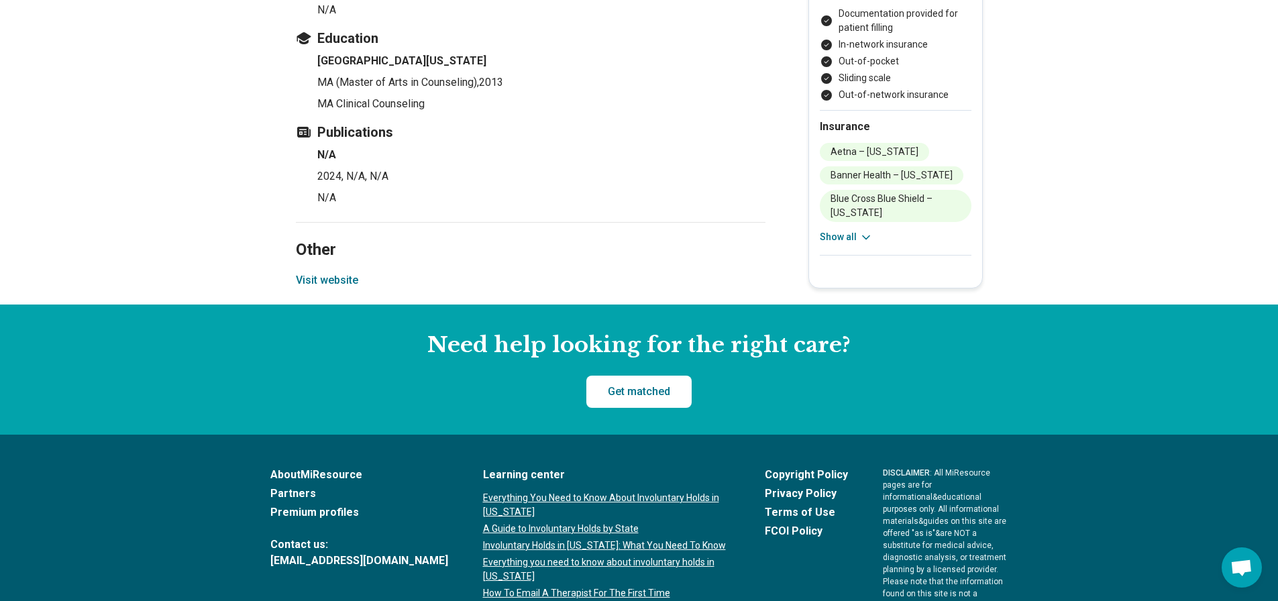
click at [348, 272] on button "Visit website" at bounding box center [327, 280] width 62 height 16
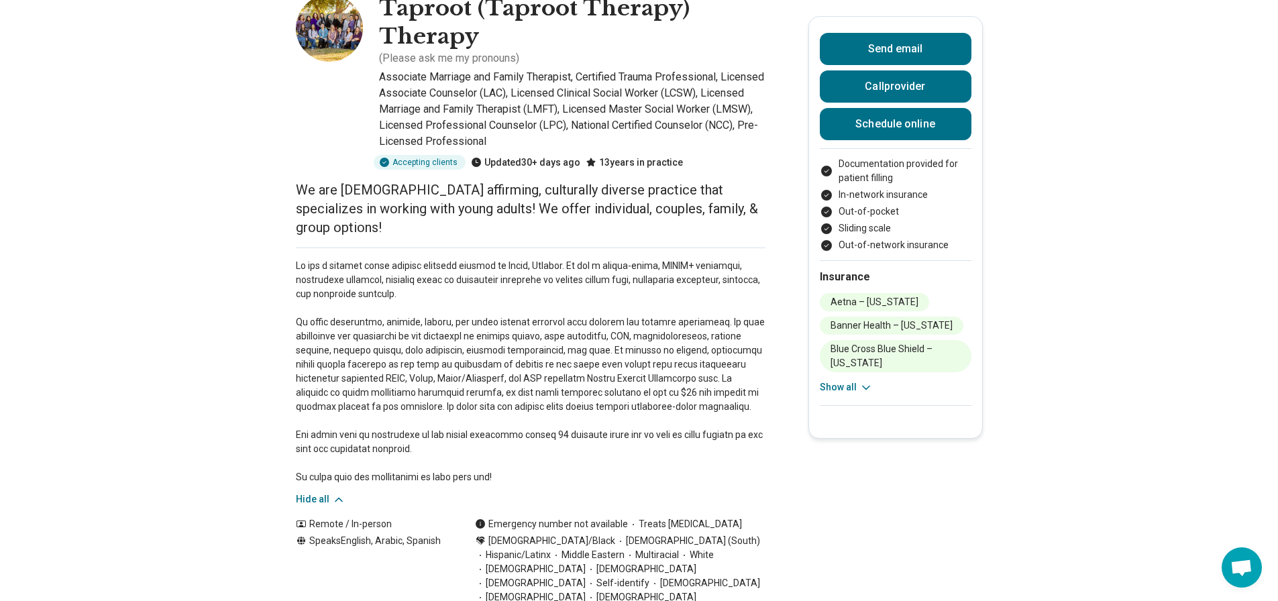
scroll to position [0, 0]
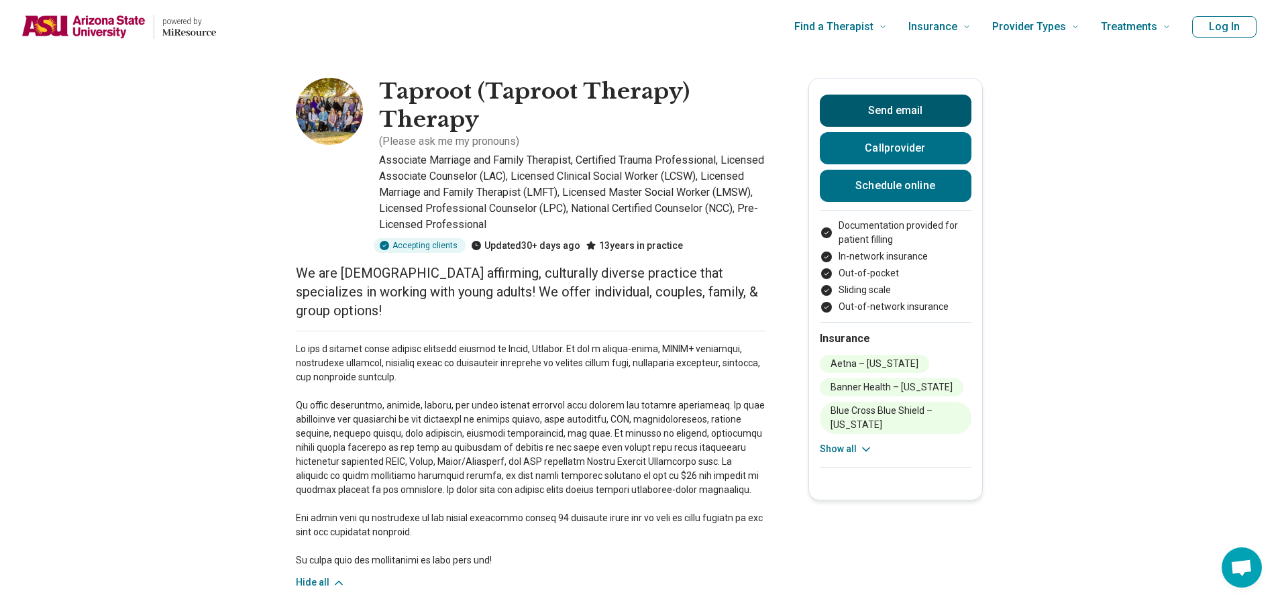
click at [918, 103] on button "Send email" at bounding box center [896, 111] width 152 height 32
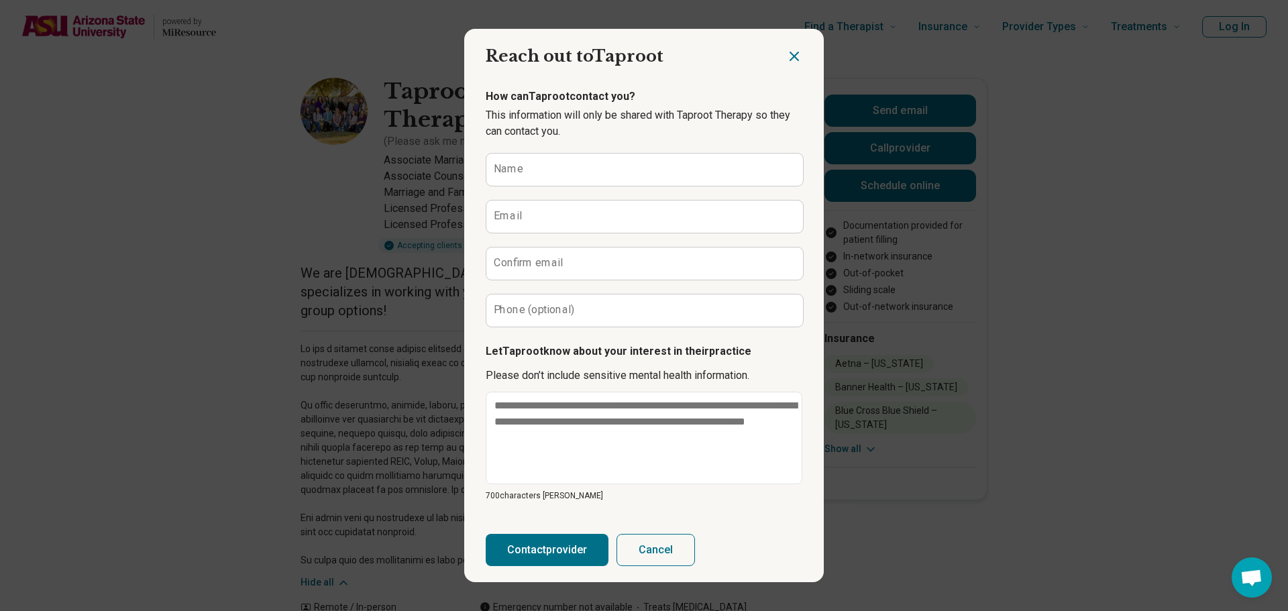
click at [801, 52] on div at bounding box center [805, 51] width 38 height 44
click at [794, 53] on icon "Close dialog" at bounding box center [794, 56] width 16 height 16
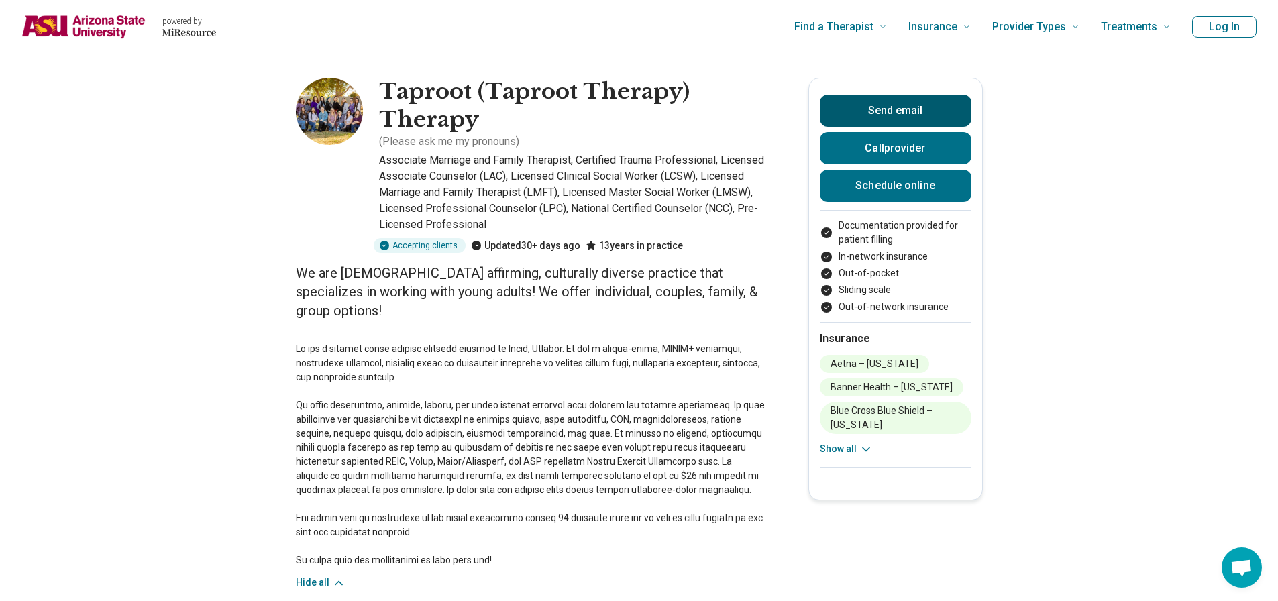
click at [883, 117] on button "Send email" at bounding box center [896, 111] width 152 height 32
type textarea "*"
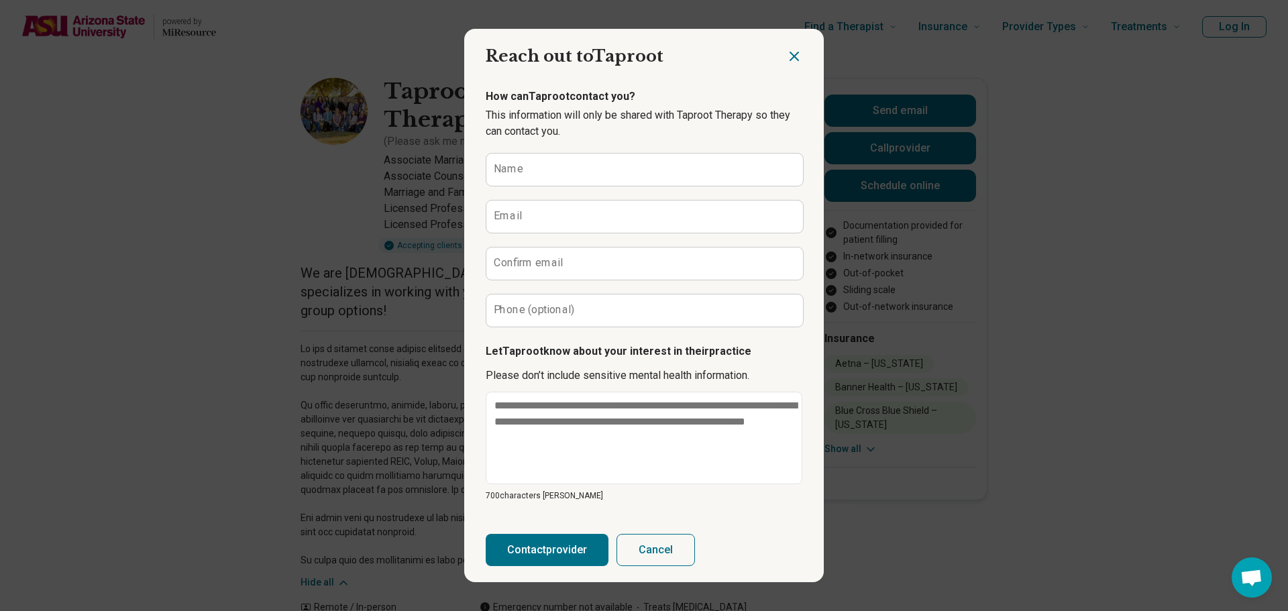
click at [793, 49] on icon "Close dialog" at bounding box center [794, 56] width 16 height 16
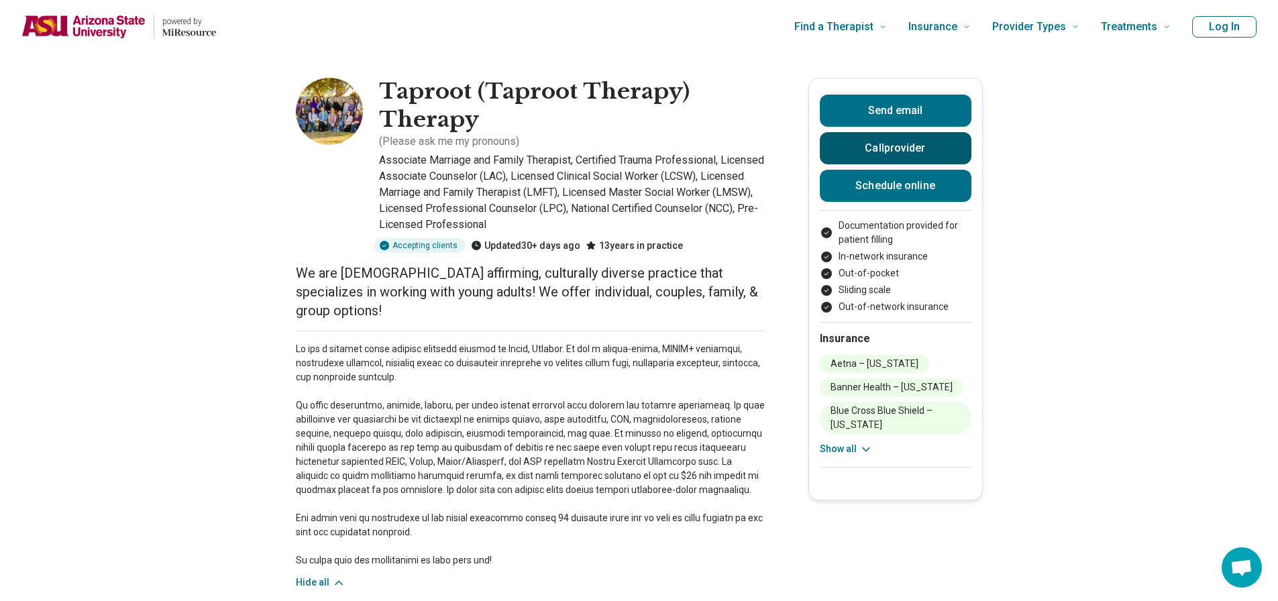
click at [868, 146] on button "Call provider" at bounding box center [896, 148] width 152 height 32
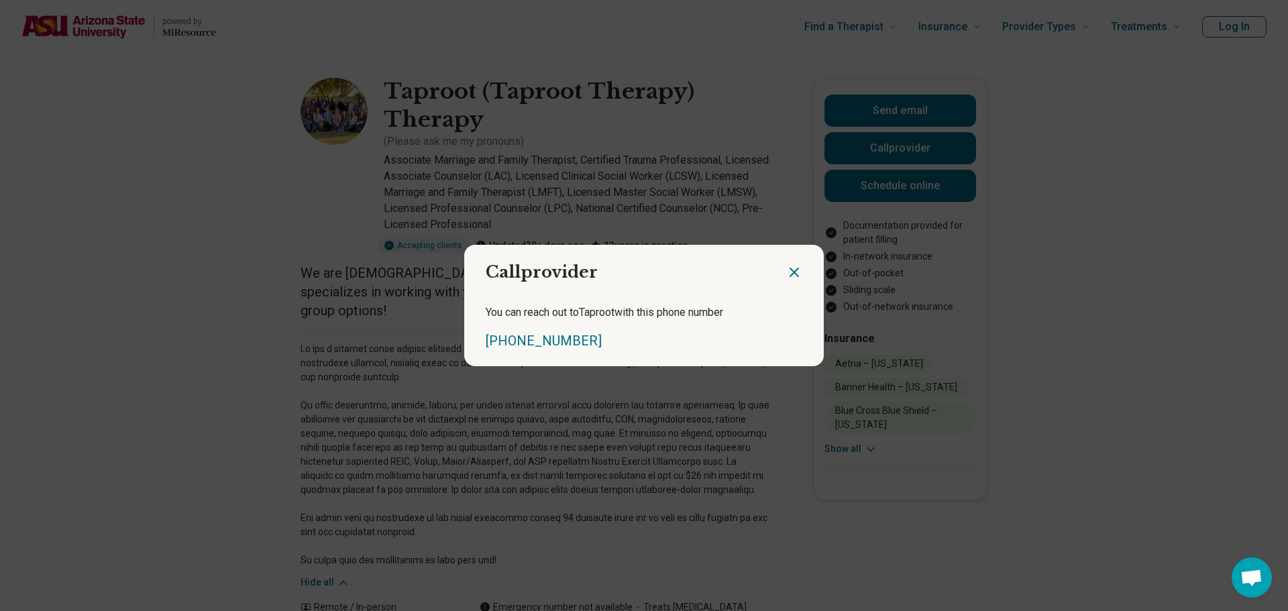
click at [786, 274] on icon "Close dialog" at bounding box center [794, 272] width 16 height 16
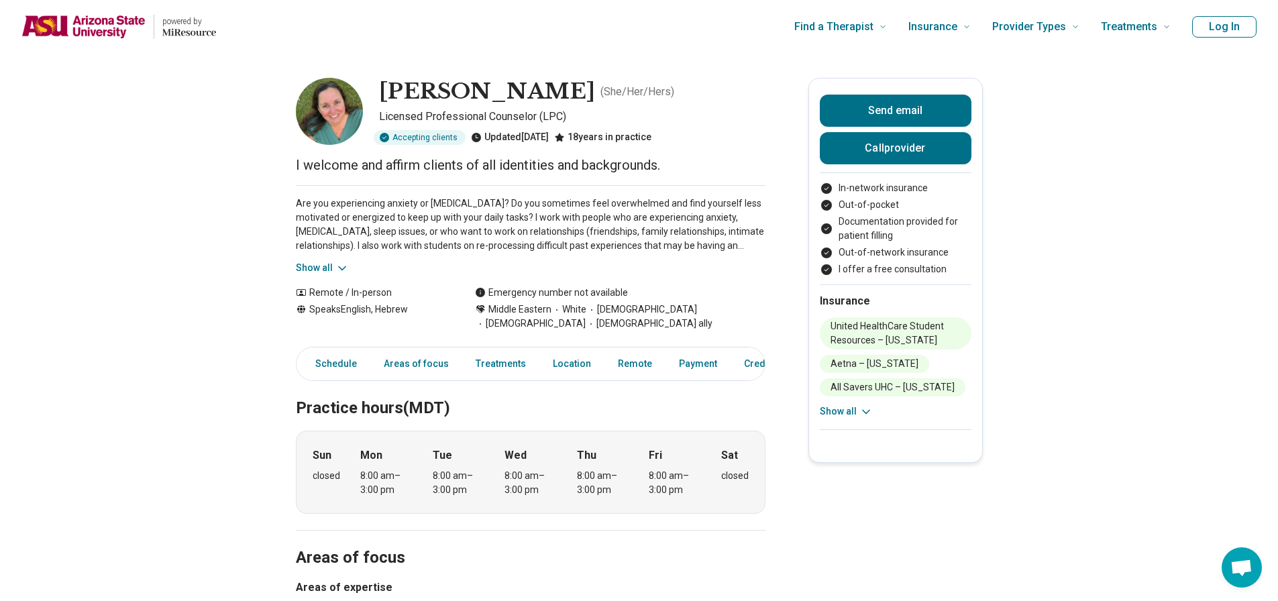
click at [306, 269] on button "Show all" at bounding box center [322, 268] width 53 height 14
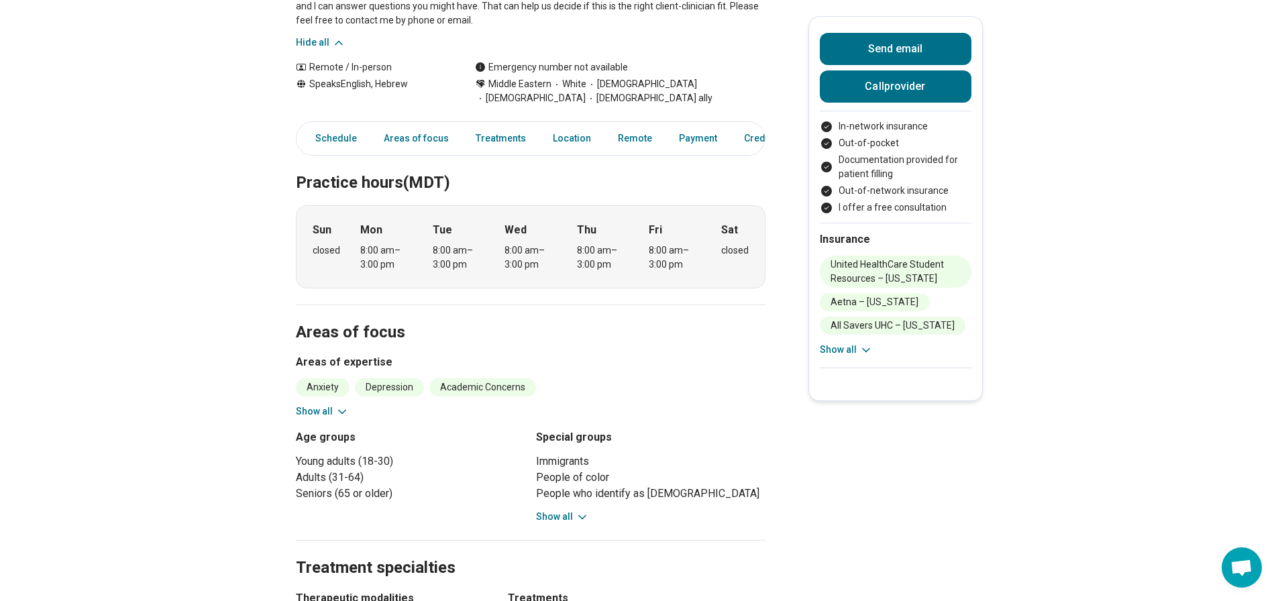
scroll to position [403, 0]
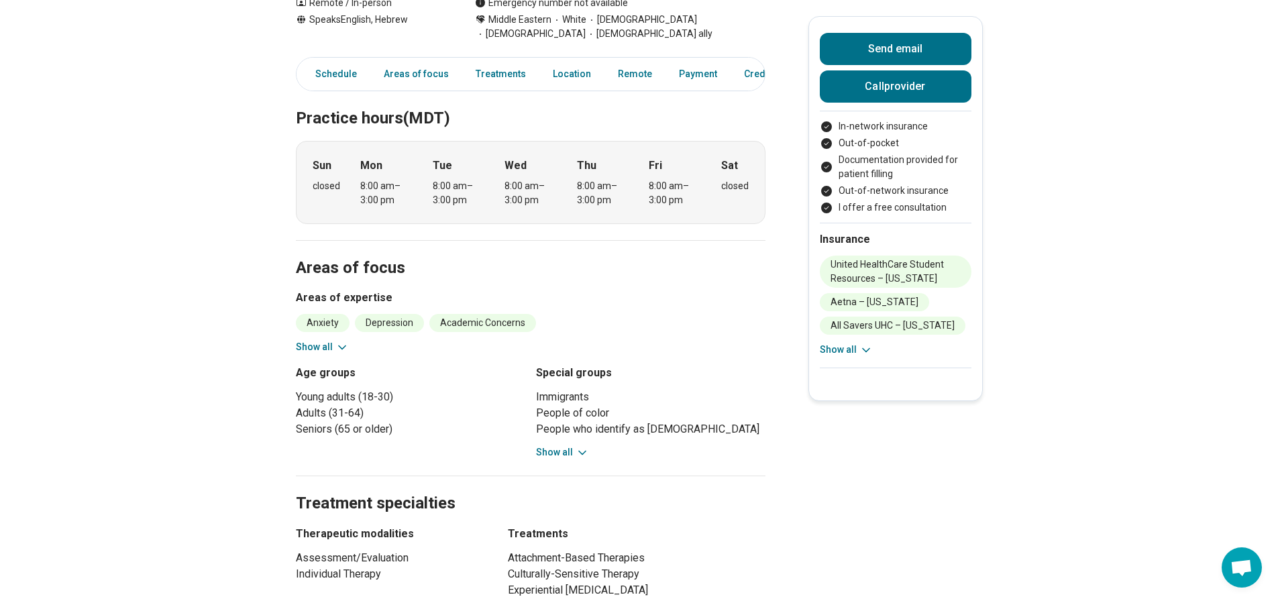
click at [316, 346] on button "Show all" at bounding box center [322, 347] width 53 height 14
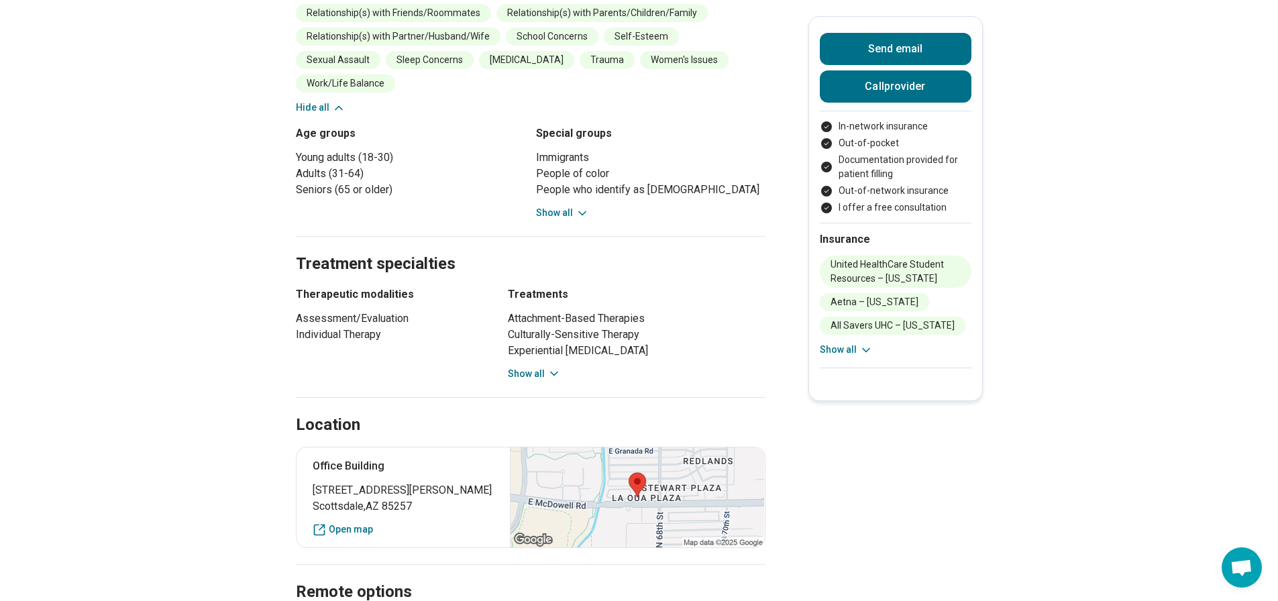
scroll to position [872, 0]
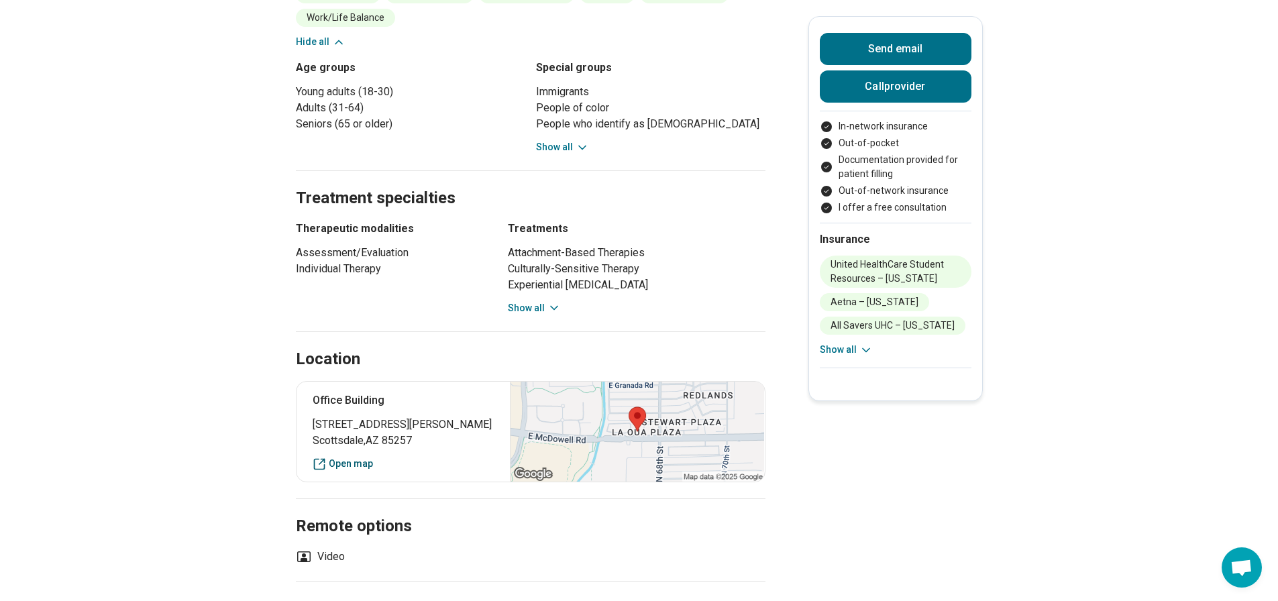
click at [349, 457] on link "Open map" at bounding box center [404, 464] width 182 height 14
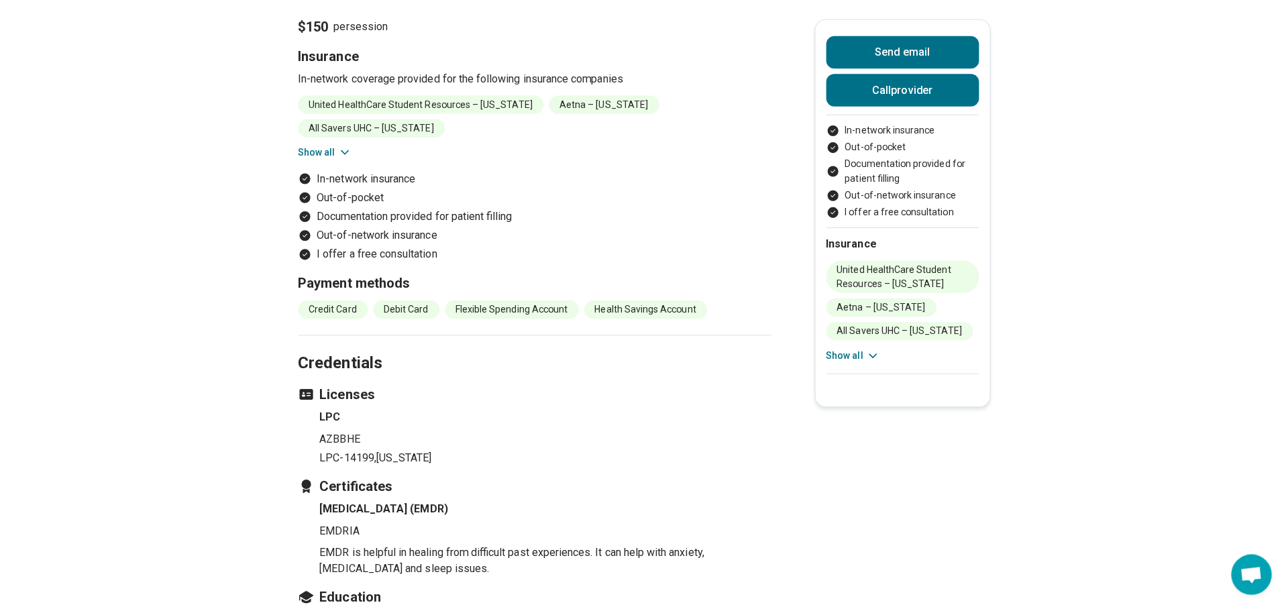
scroll to position [1610, 0]
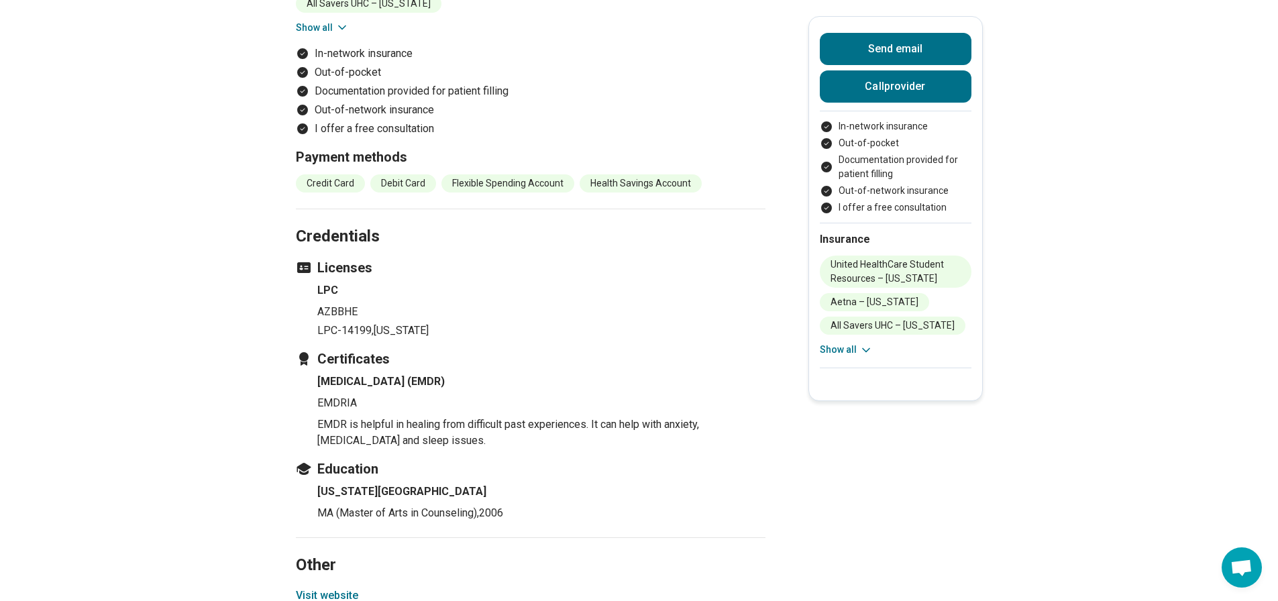
click at [322, 588] on button "Visit website" at bounding box center [327, 596] width 62 height 16
click at [954, 59] on button "Send email" at bounding box center [896, 49] width 152 height 32
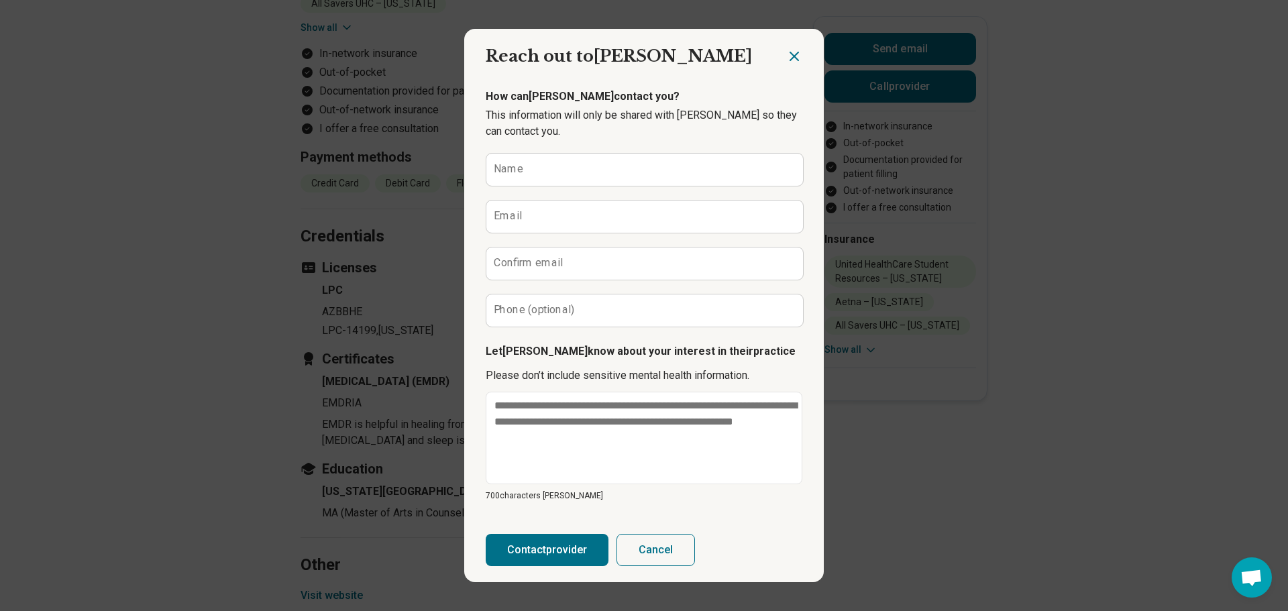
click at [787, 63] on icon "Close dialog" at bounding box center [794, 56] width 16 height 16
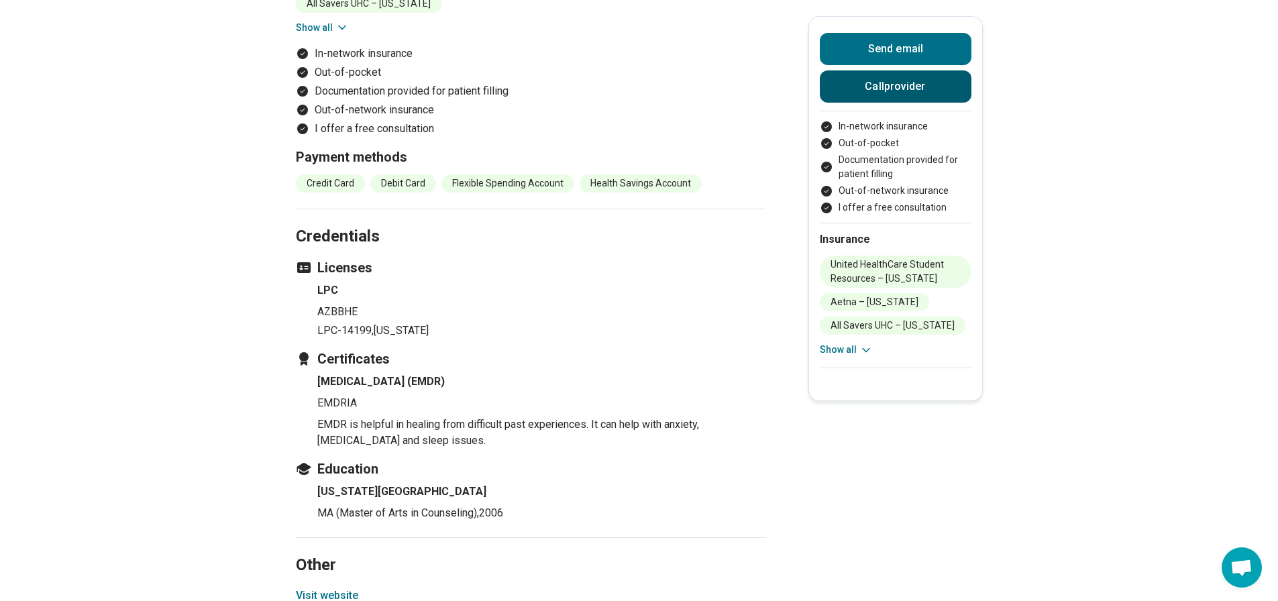
click at [853, 77] on button "Call provider" at bounding box center [896, 86] width 152 height 32
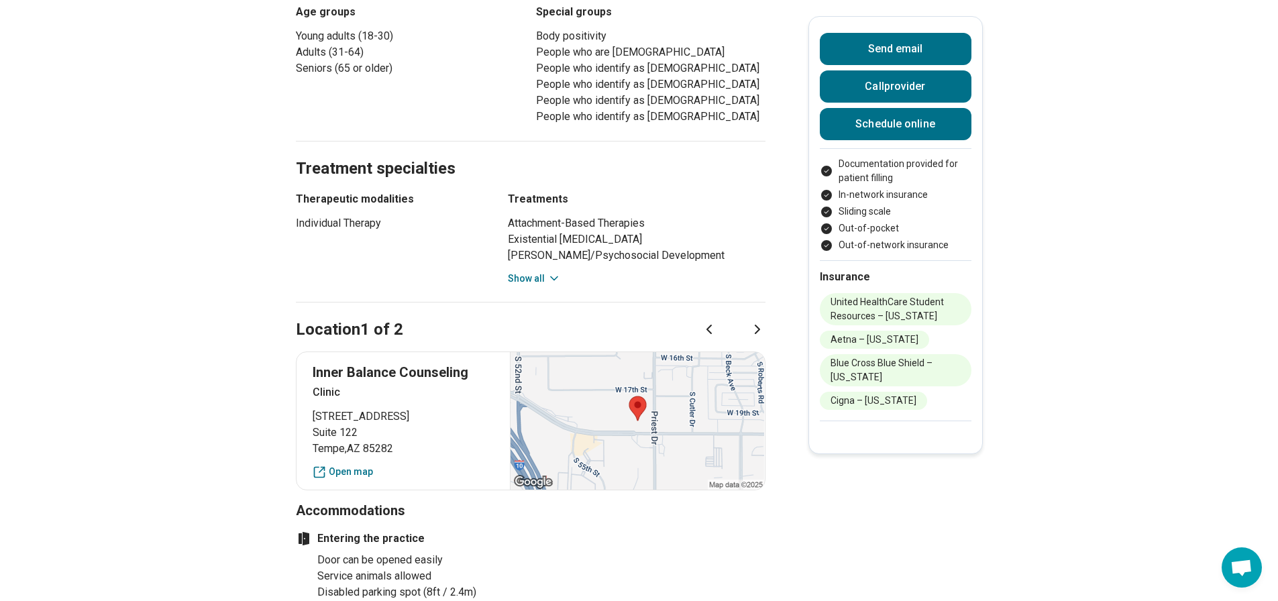
scroll to position [805, 0]
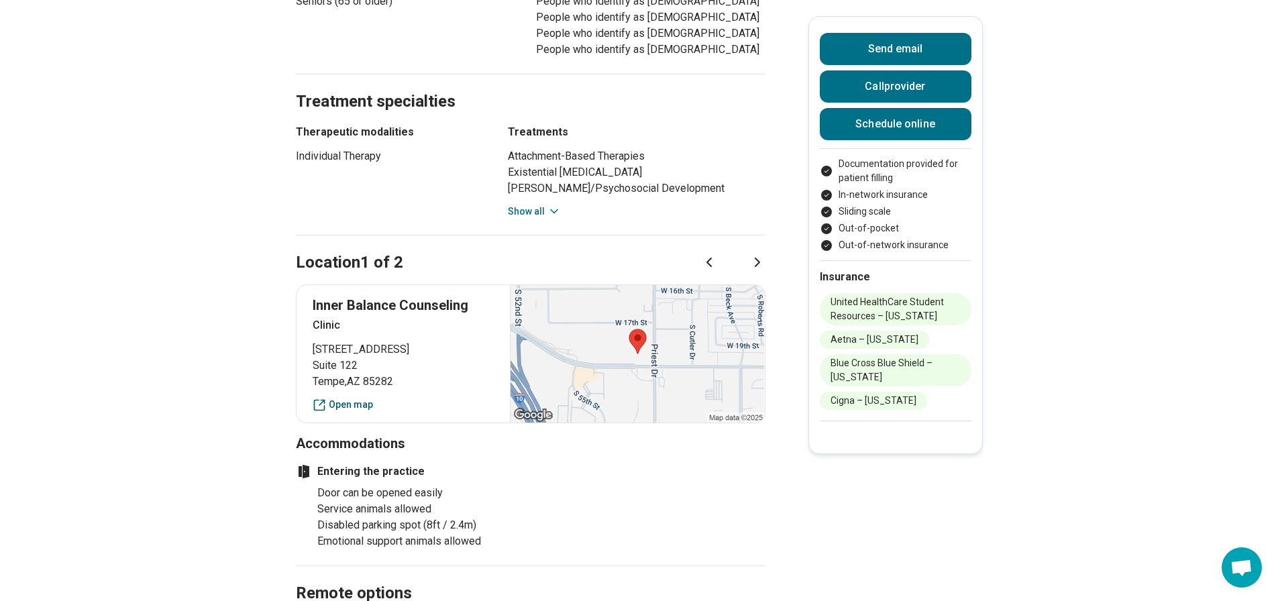
click at [354, 398] on link "Open map" at bounding box center [404, 405] width 182 height 14
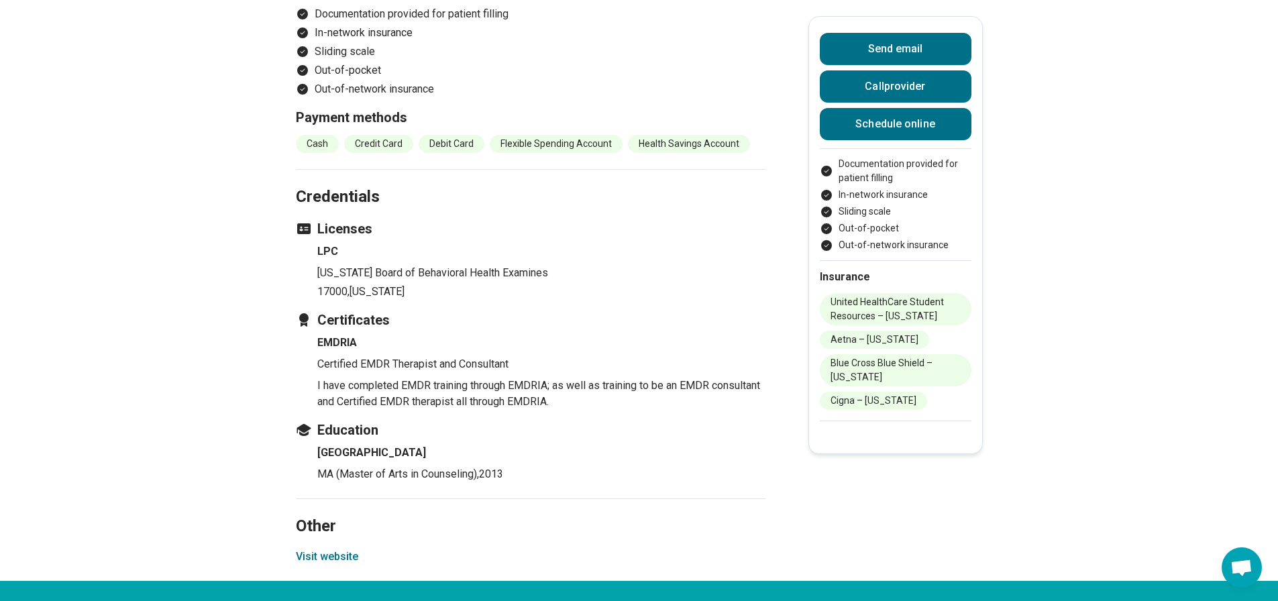
scroll to position [1811, 0]
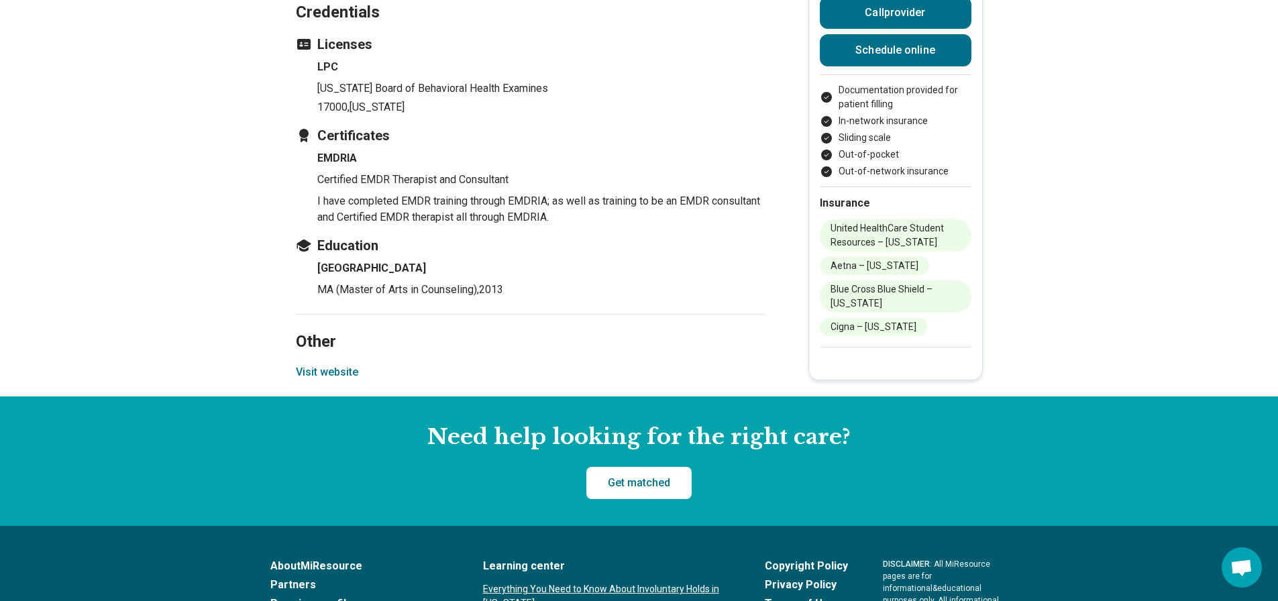
click at [313, 364] on button "Visit website" at bounding box center [327, 372] width 62 height 16
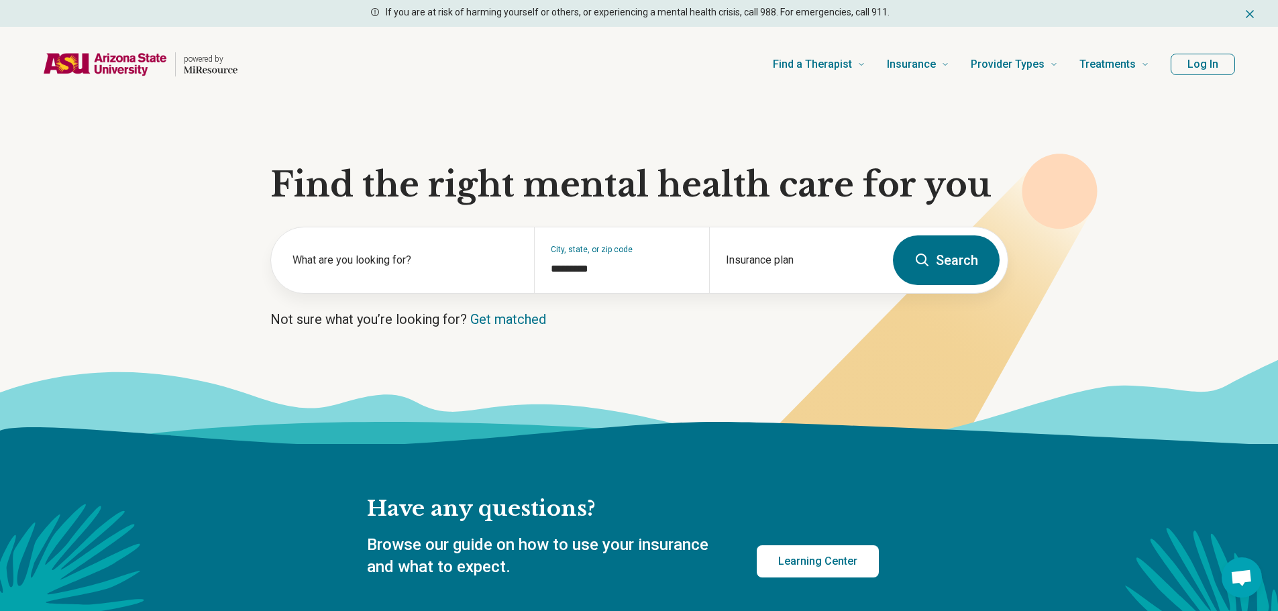
click at [1202, 64] on button "Log In" at bounding box center [1203, 64] width 64 height 21
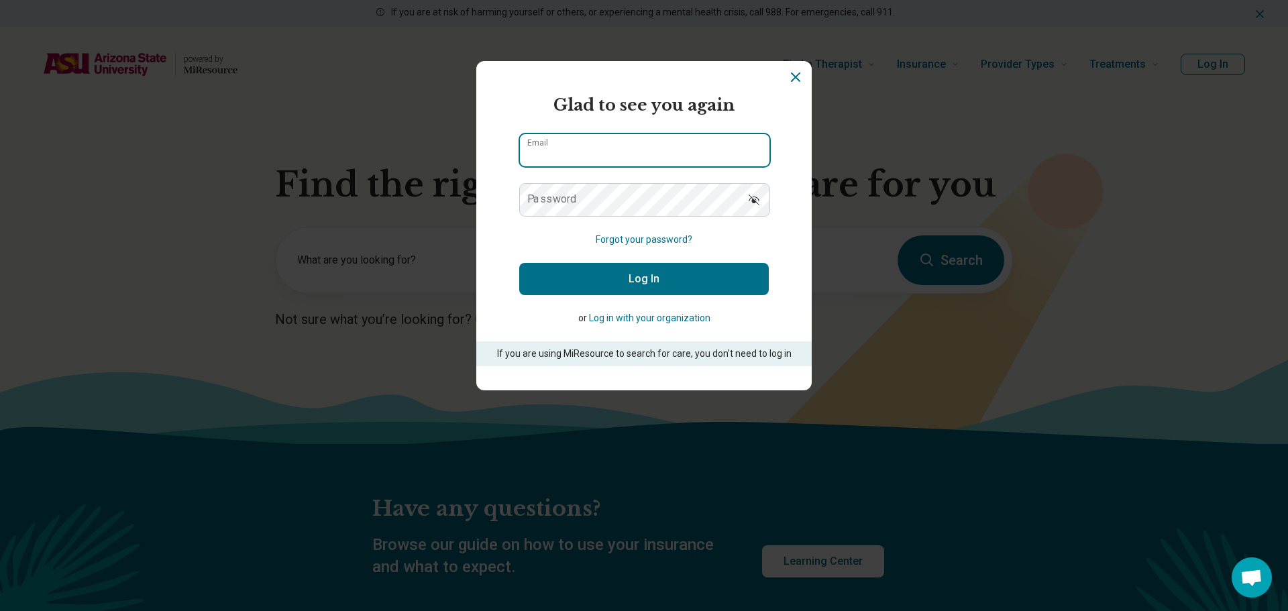
click at [651, 144] on input "Email" at bounding box center [645, 150] width 250 height 32
type input "**********"
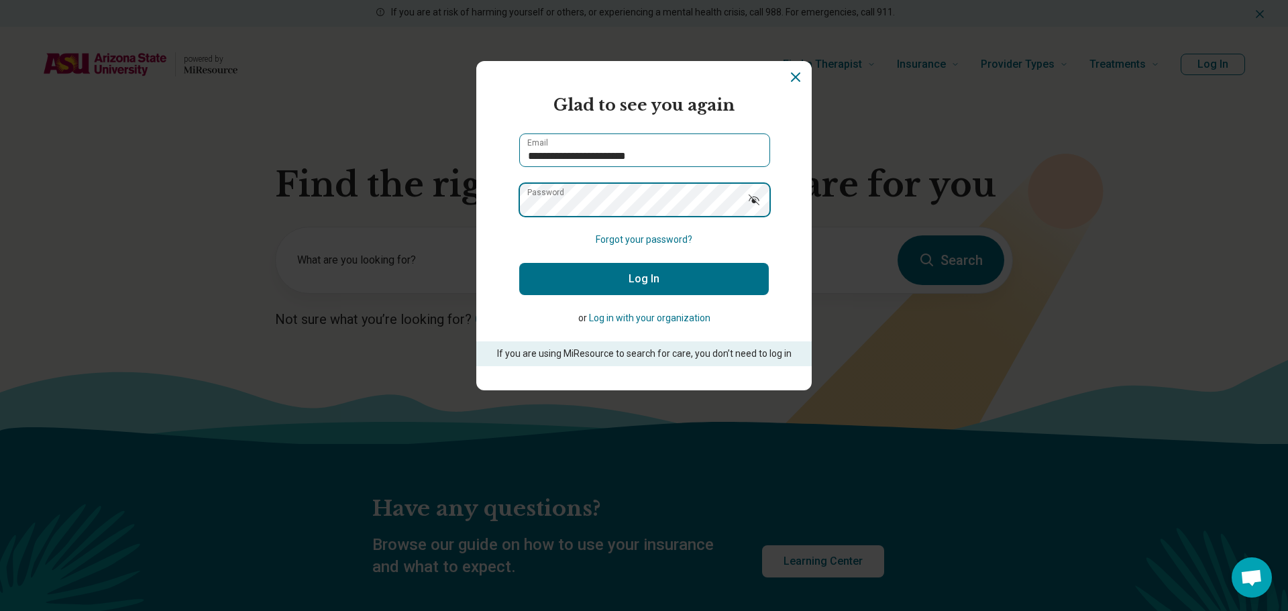
click at [519, 263] on button "Log In" at bounding box center [644, 279] width 250 height 32
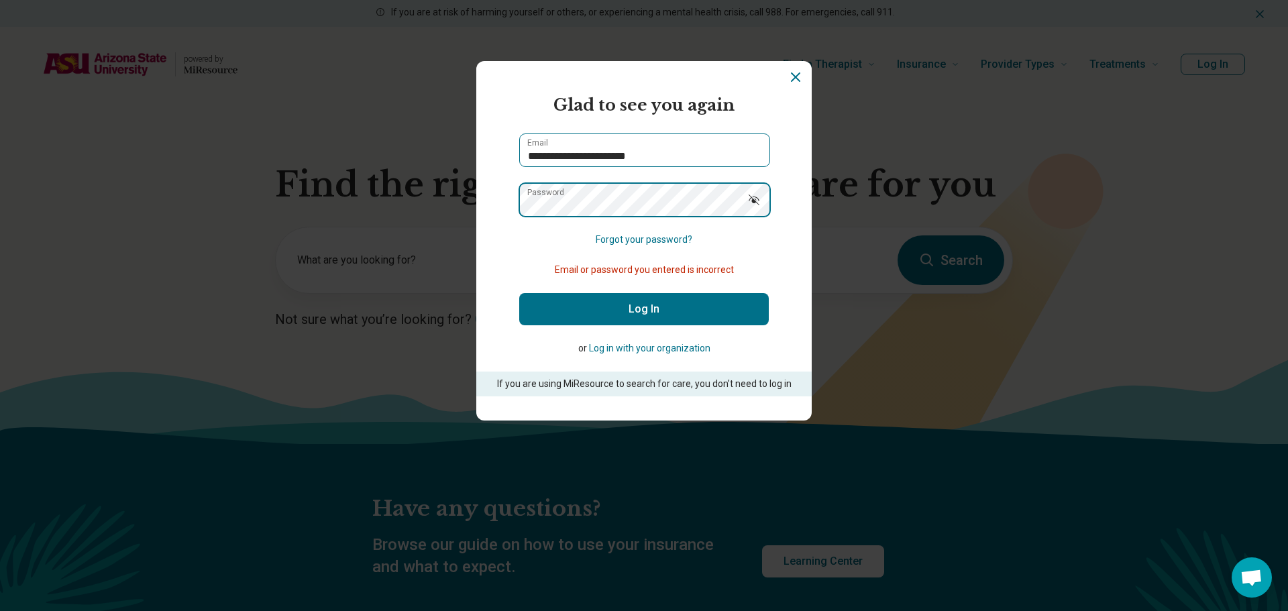
click at [519, 293] on button "Log In" at bounding box center [644, 309] width 250 height 32
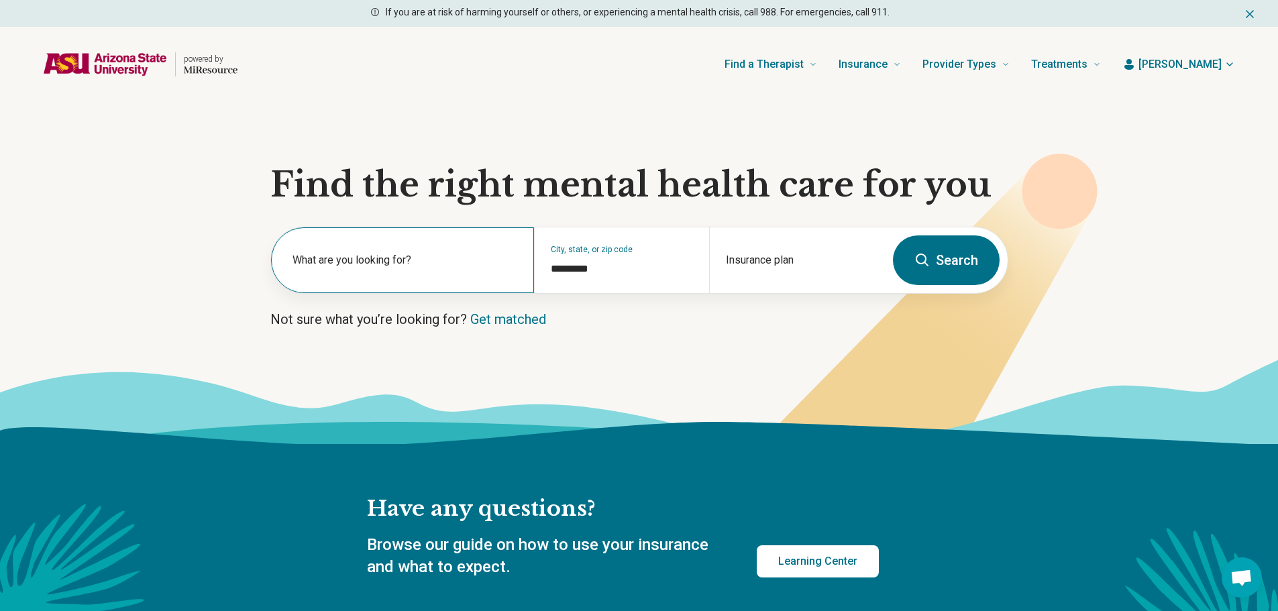
click at [419, 264] on label "What are you looking for?" at bounding box center [404, 260] width 225 height 16
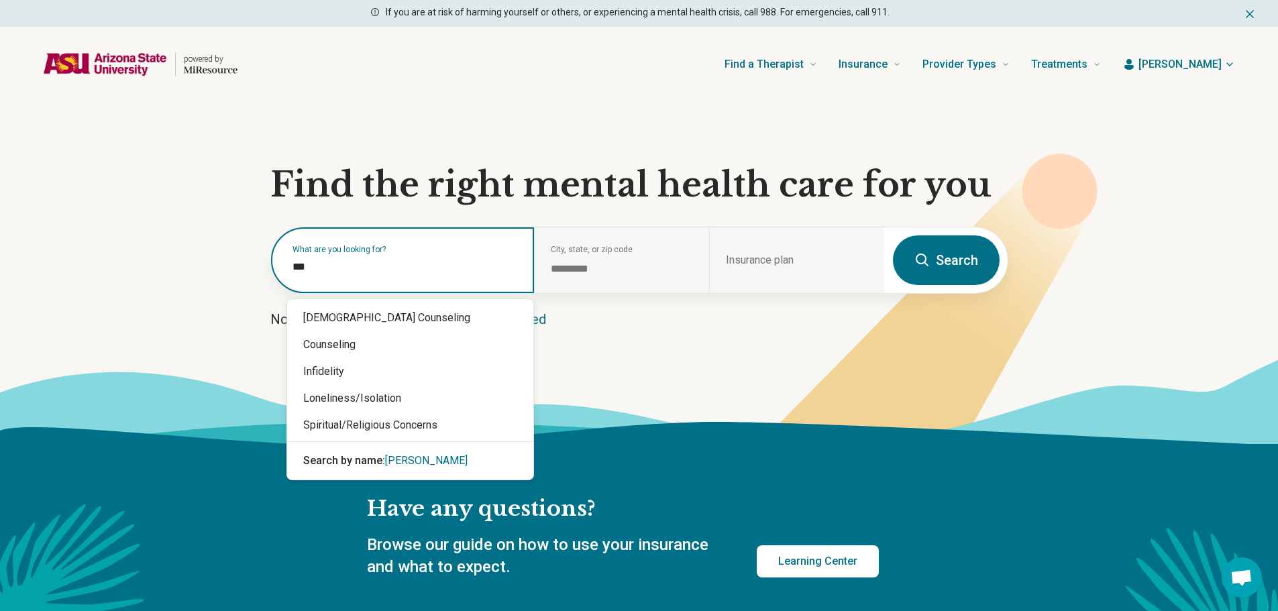
type input "****"
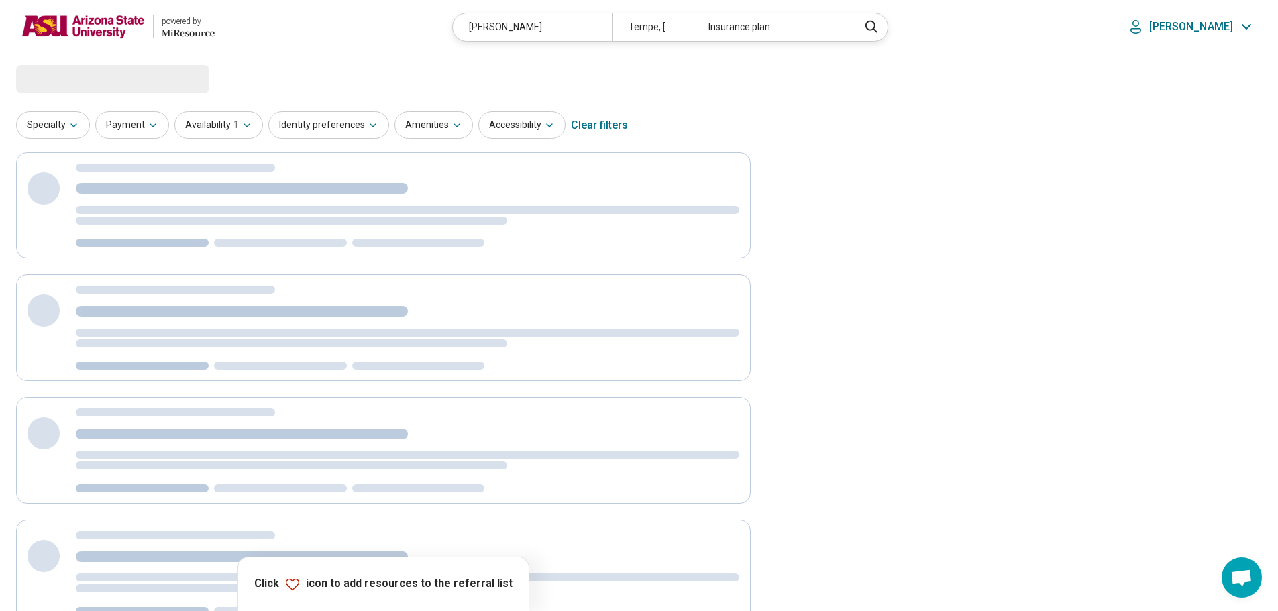
select select "***"
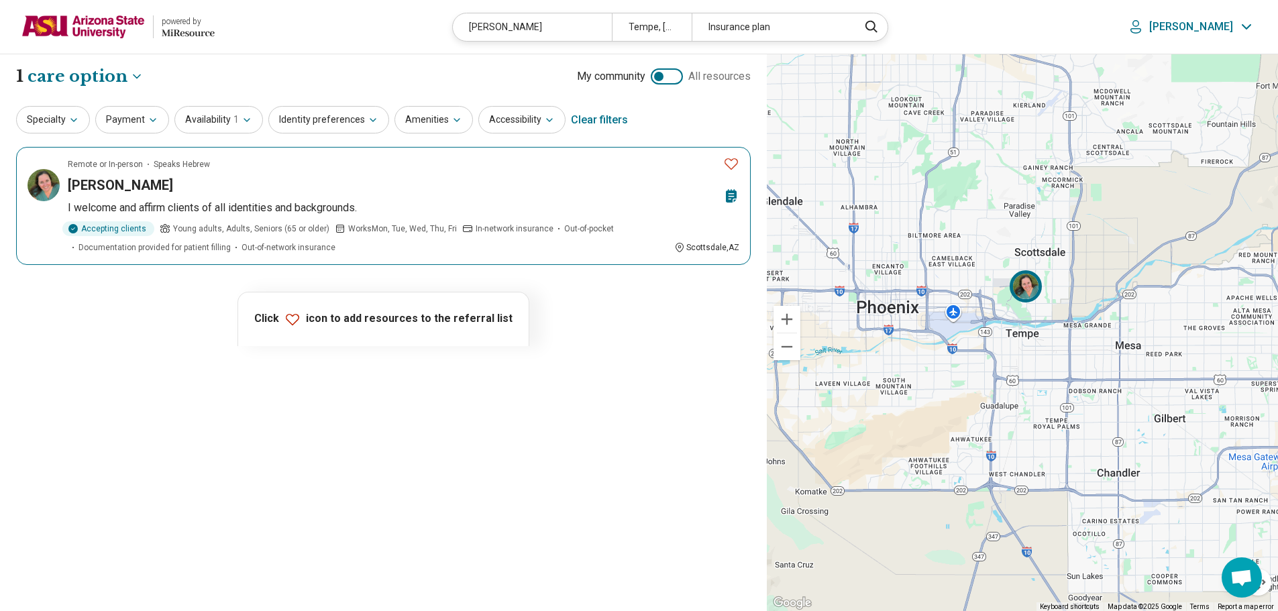
click at [731, 159] on icon "Favorite" at bounding box center [731, 164] width 16 height 16
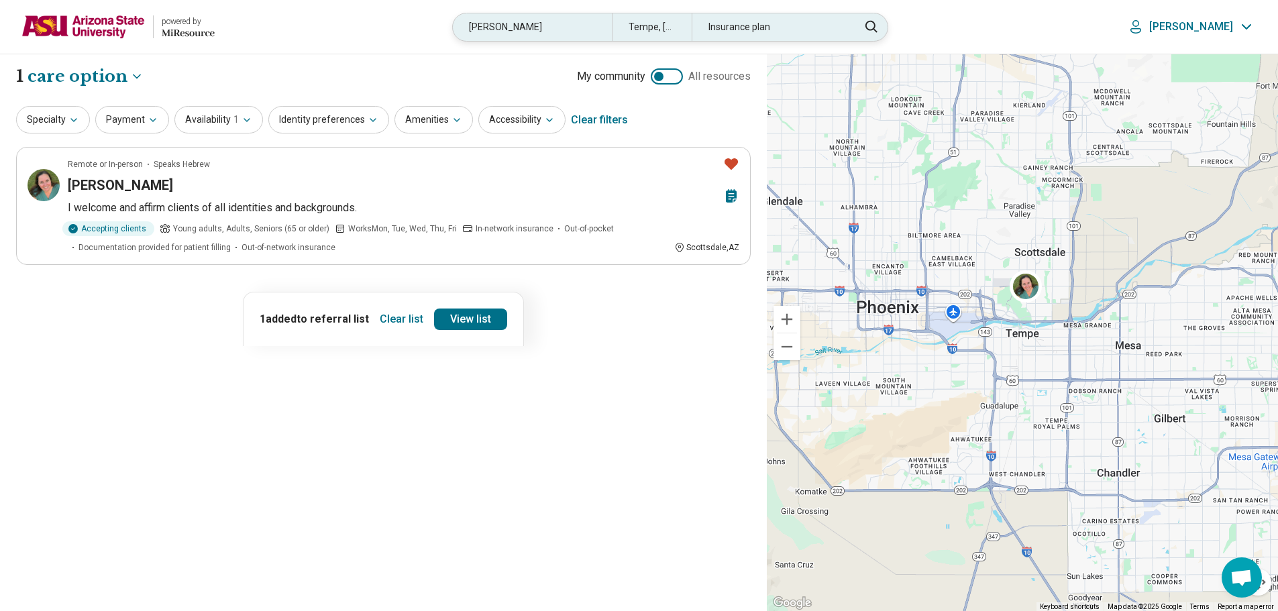
click at [549, 33] on div "elia" at bounding box center [532, 27] width 159 height 28
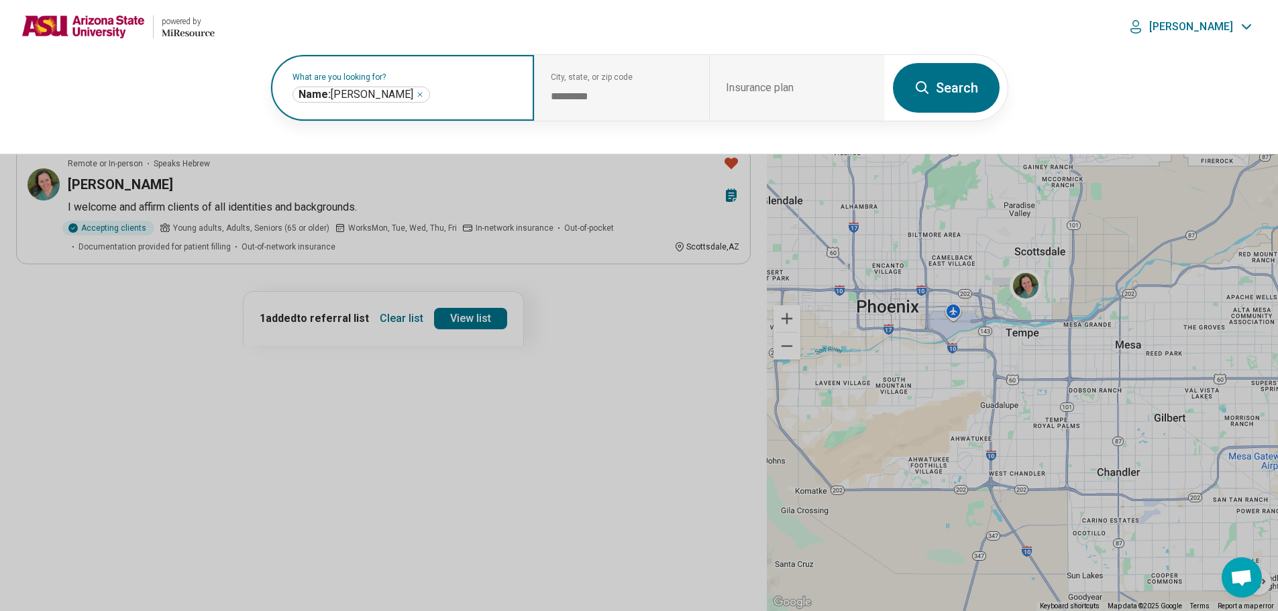
click at [418, 97] on icon "Remove" at bounding box center [420, 95] width 4 height 4
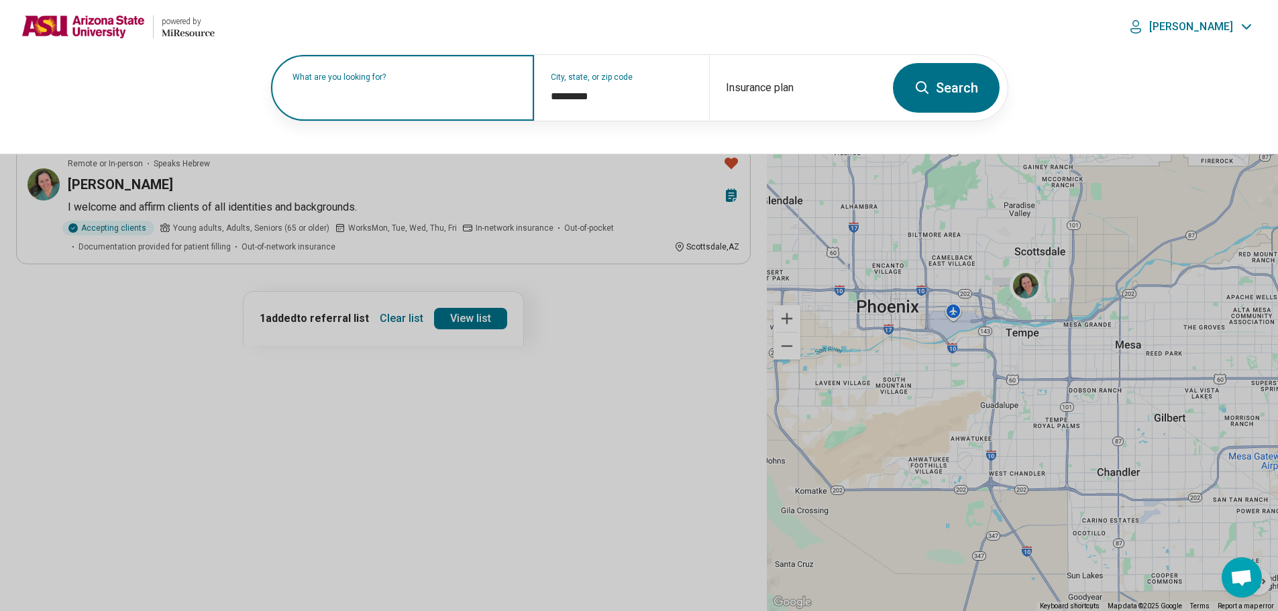
click at [344, 81] on label "What are you looking for?" at bounding box center [404, 77] width 225 height 8
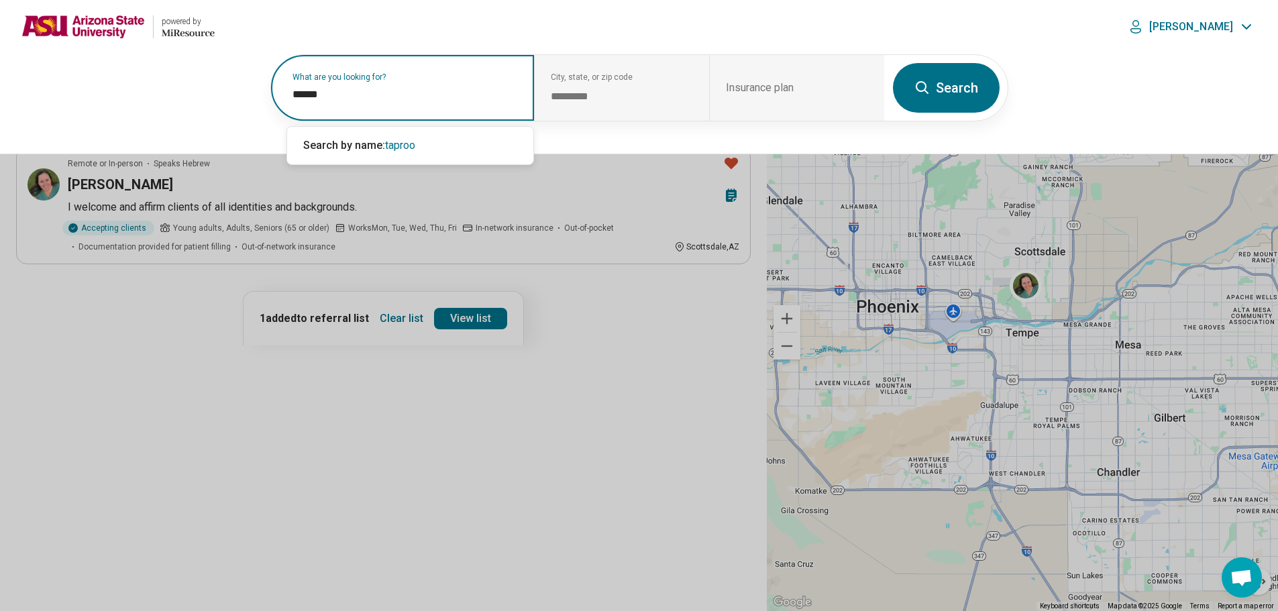
type input "*******"
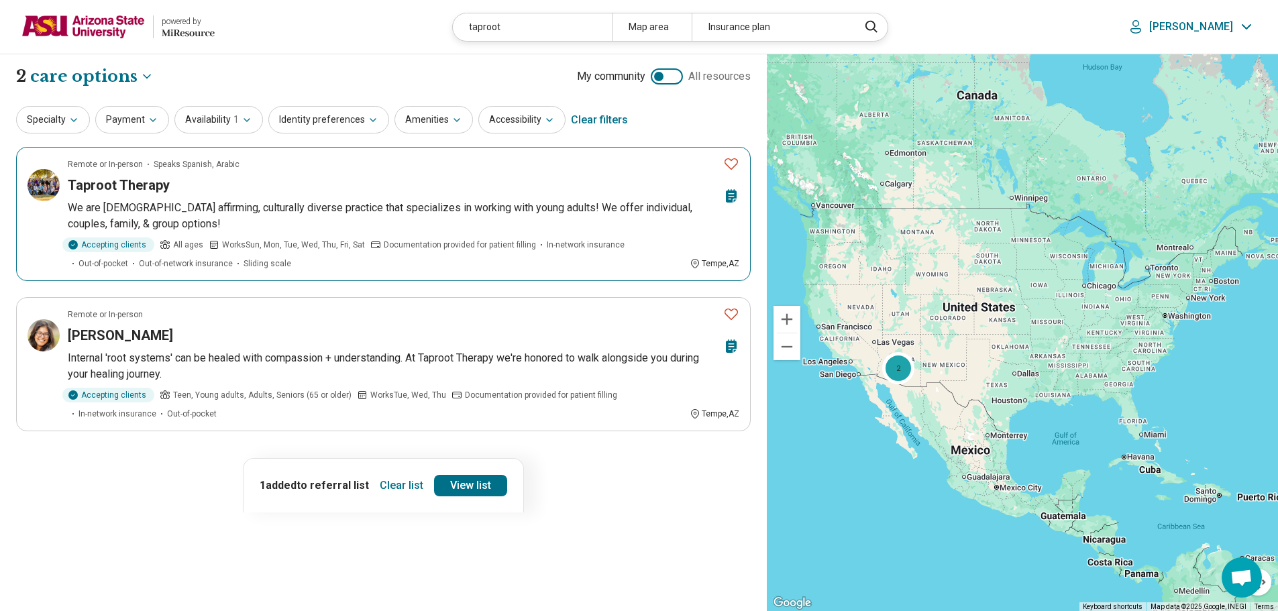
click at [730, 165] on icon "Favorite" at bounding box center [731, 164] width 16 height 16
click at [453, 483] on link "View list" at bounding box center [470, 485] width 73 height 21
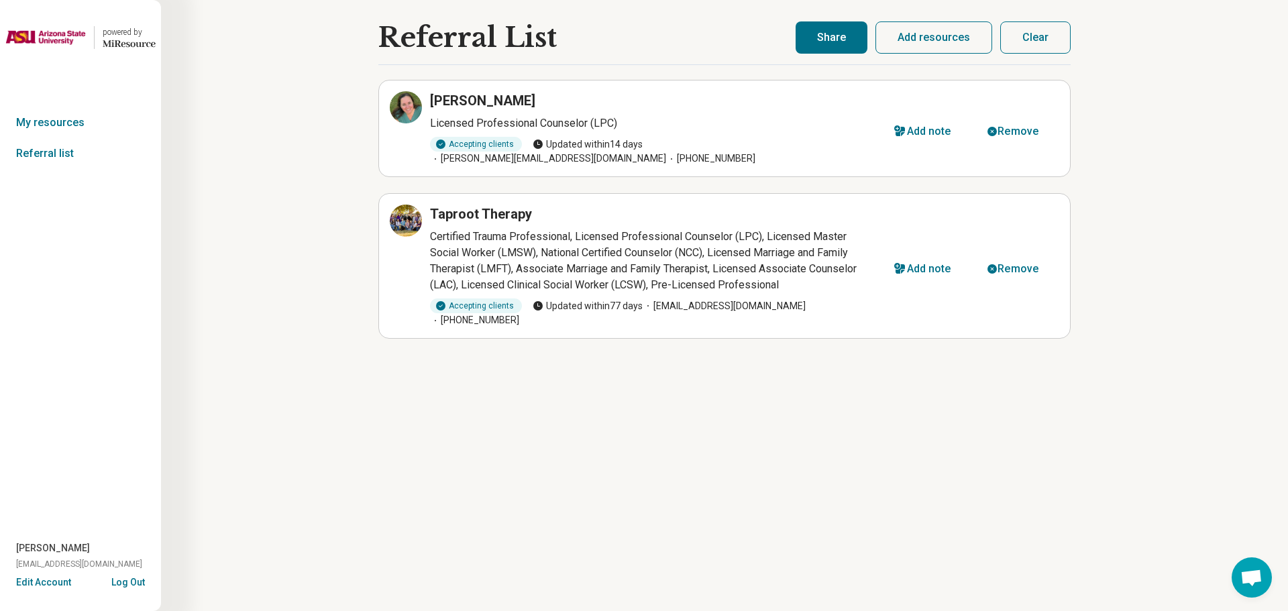
click at [828, 45] on button "Share" at bounding box center [832, 37] width 72 height 32
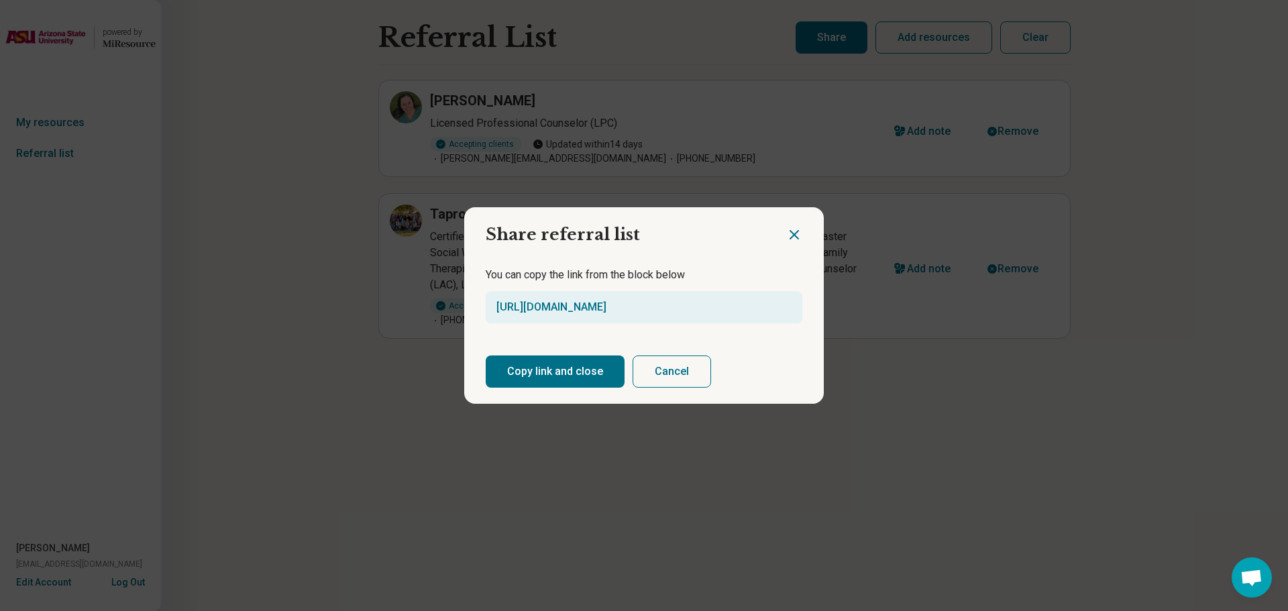
click at [568, 386] on button "Copy link and close" at bounding box center [555, 372] width 139 height 32
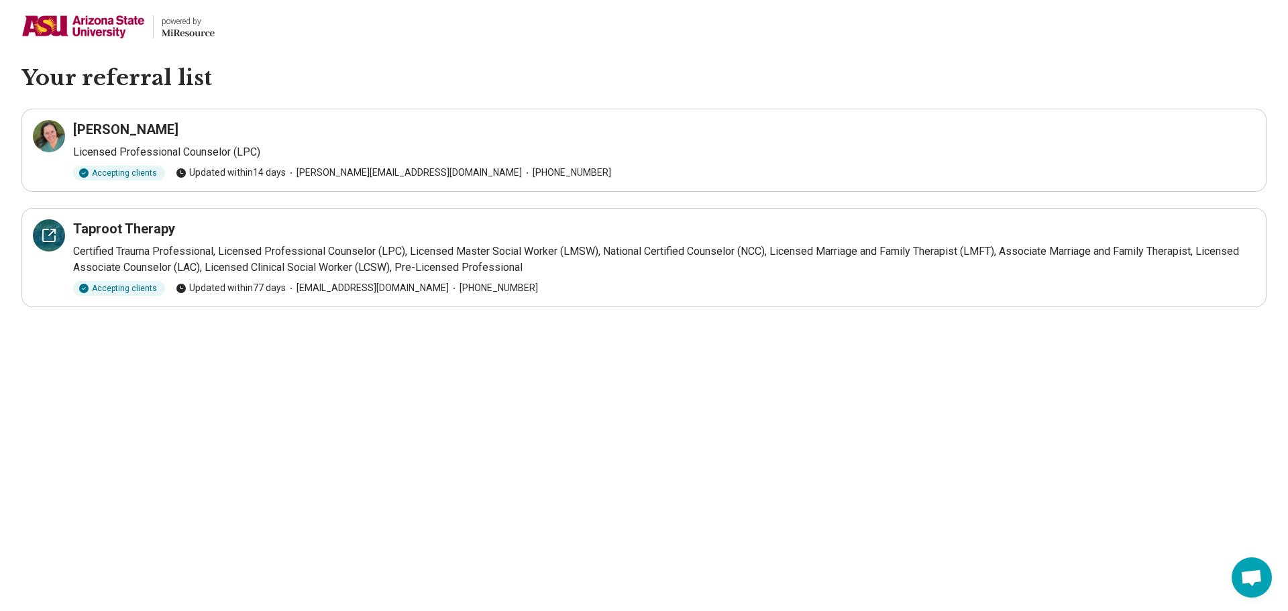
click at [41, 237] on div at bounding box center [49, 235] width 32 height 32
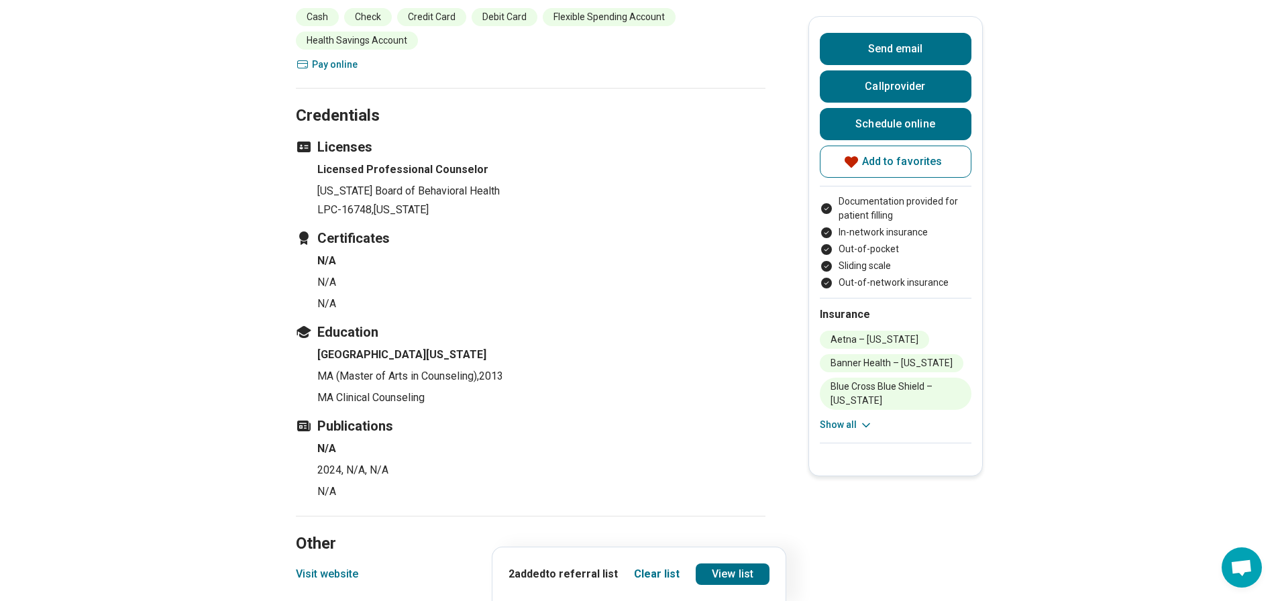
scroll to position [2348, 0]
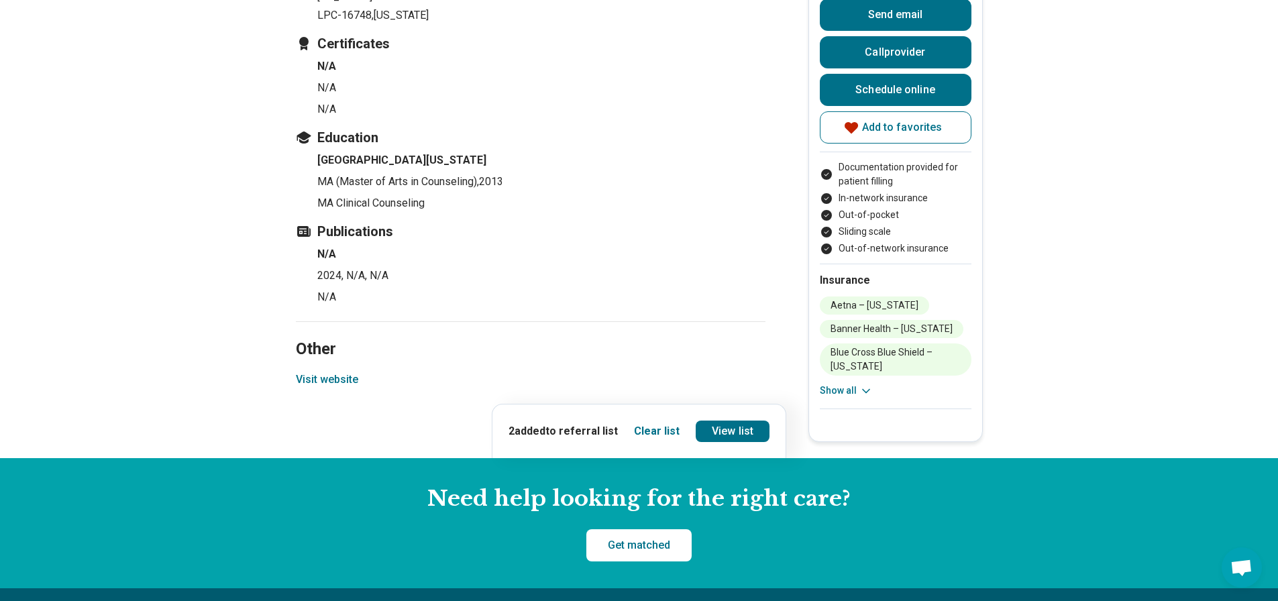
click at [347, 372] on button "Visit website" at bounding box center [327, 380] width 62 height 16
